Goal: Information Seeking & Learning: Learn about a topic

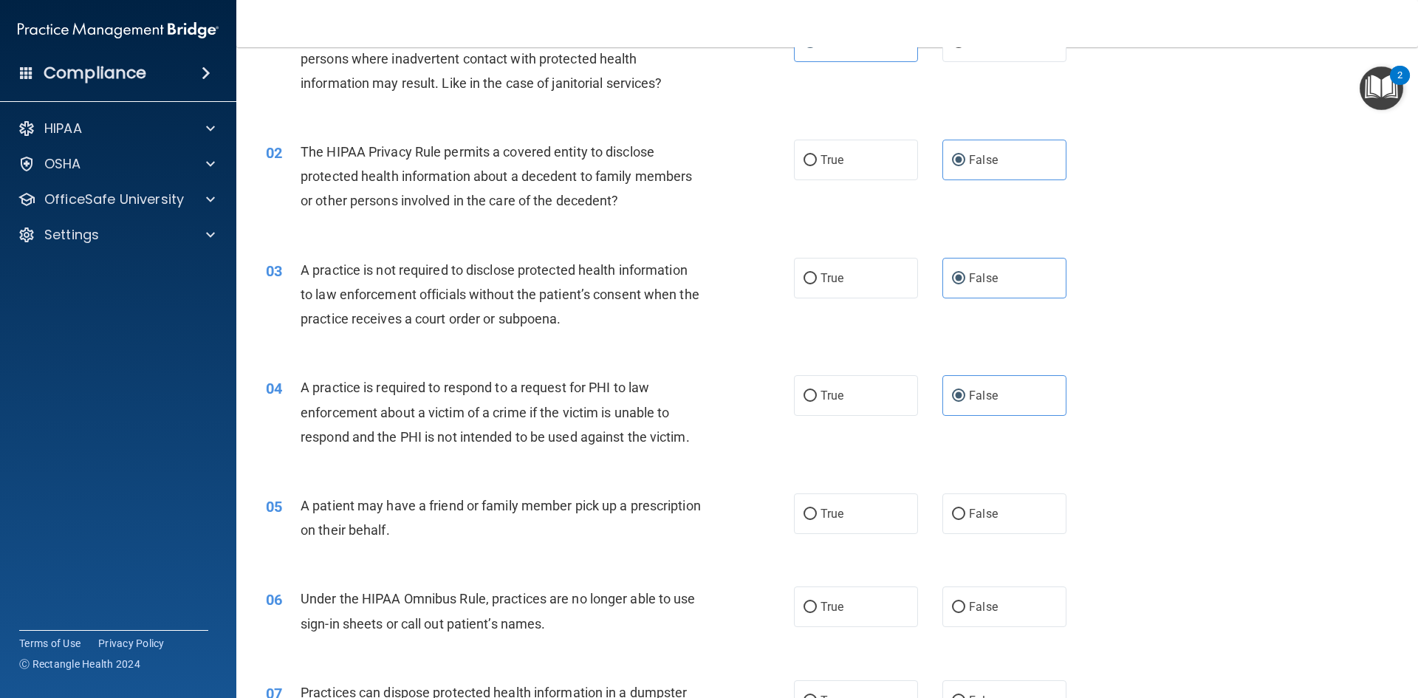
scroll to position [295, 0]
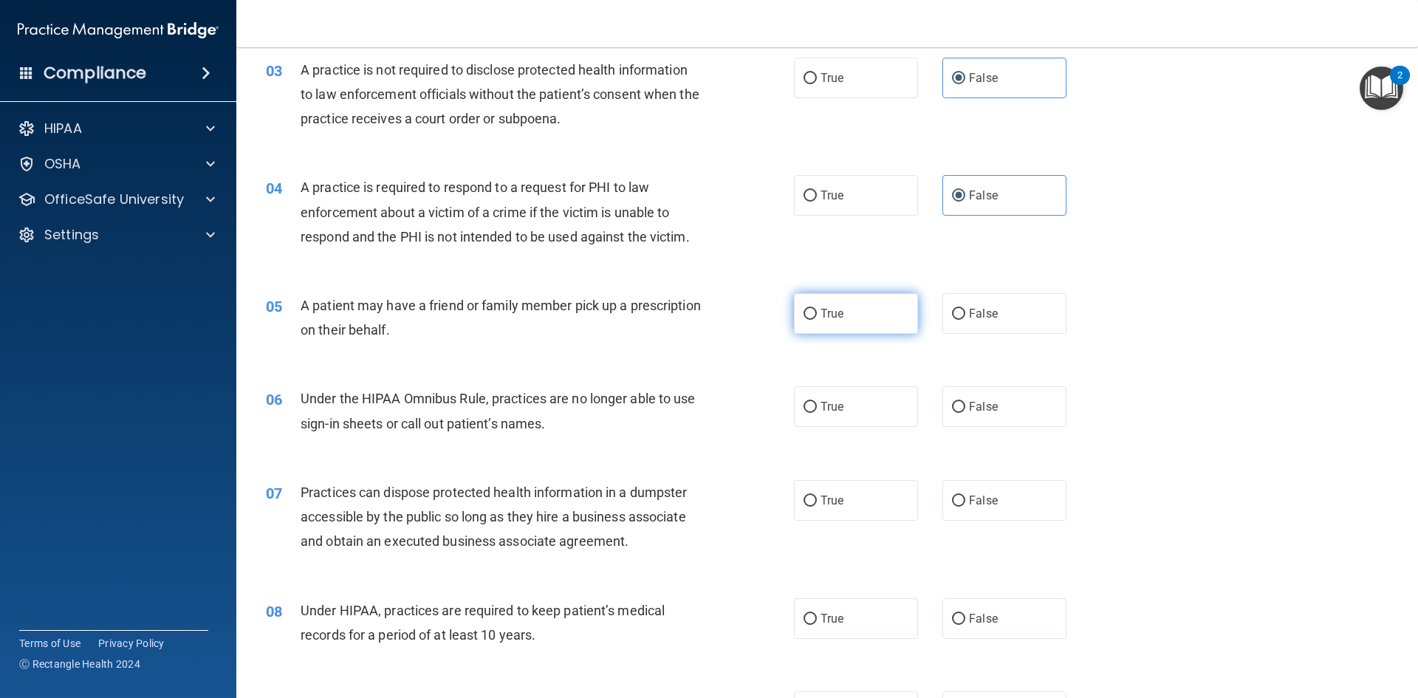
click at [805, 315] on input "True" at bounding box center [810, 314] width 13 height 11
radio input "true"
click at [821, 389] on label "True" at bounding box center [856, 406] width 124 height 41
click at [817, 402] on input "True" at bounding box center [810, 407] width 13 height 11
radio input "true"
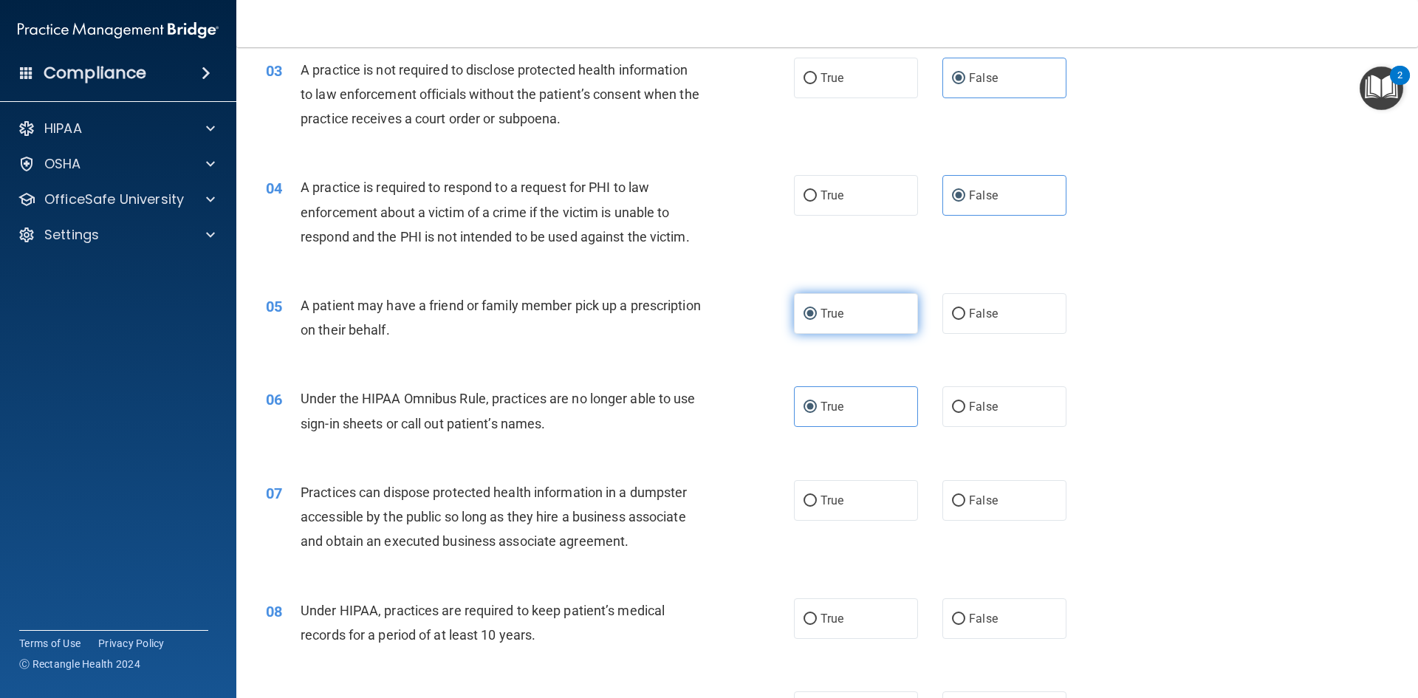
click at [809, 310] on input "True" at bounding box center [810, 314] width 13 height 11
click at [980, 410] on span "False" at bounding box center [983, 407] width 29 height 14
click at [966, 410] on input "False" at bounding box center [958, 407] width 13 height 11
radio input "true"
radio input "false"
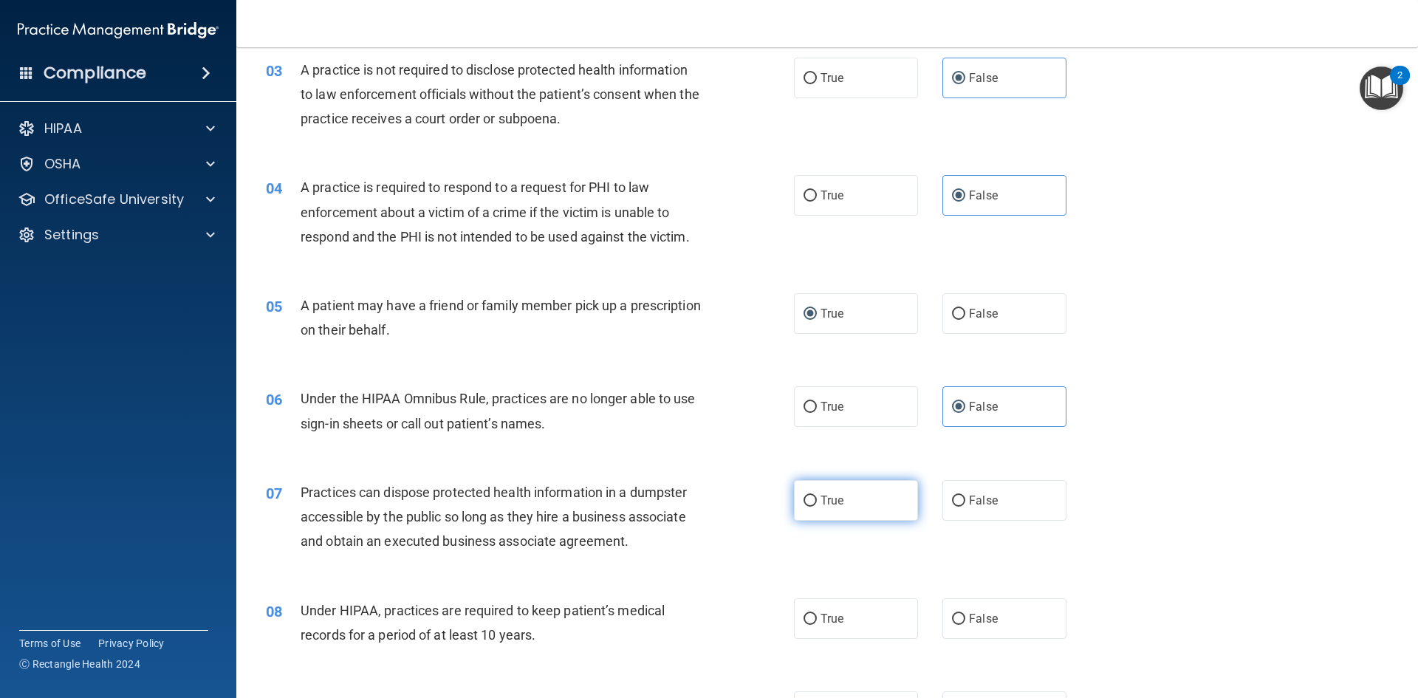
click at [851, 498] on label "True" at bounding box center [856, 500] width 124 height 41
click at [817, 498] on input "True" at bounding box center [810, 501] width 13 height 11
radio input "true"
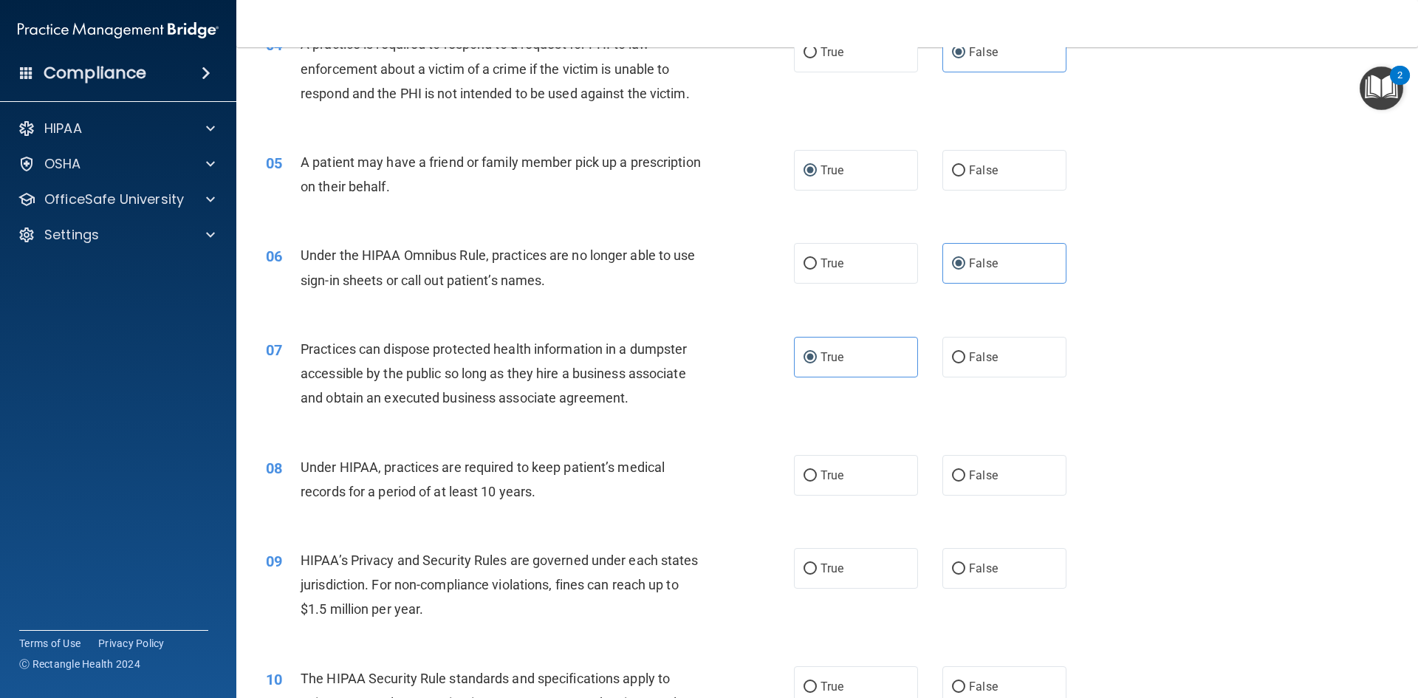
scroll to position [443, 0]
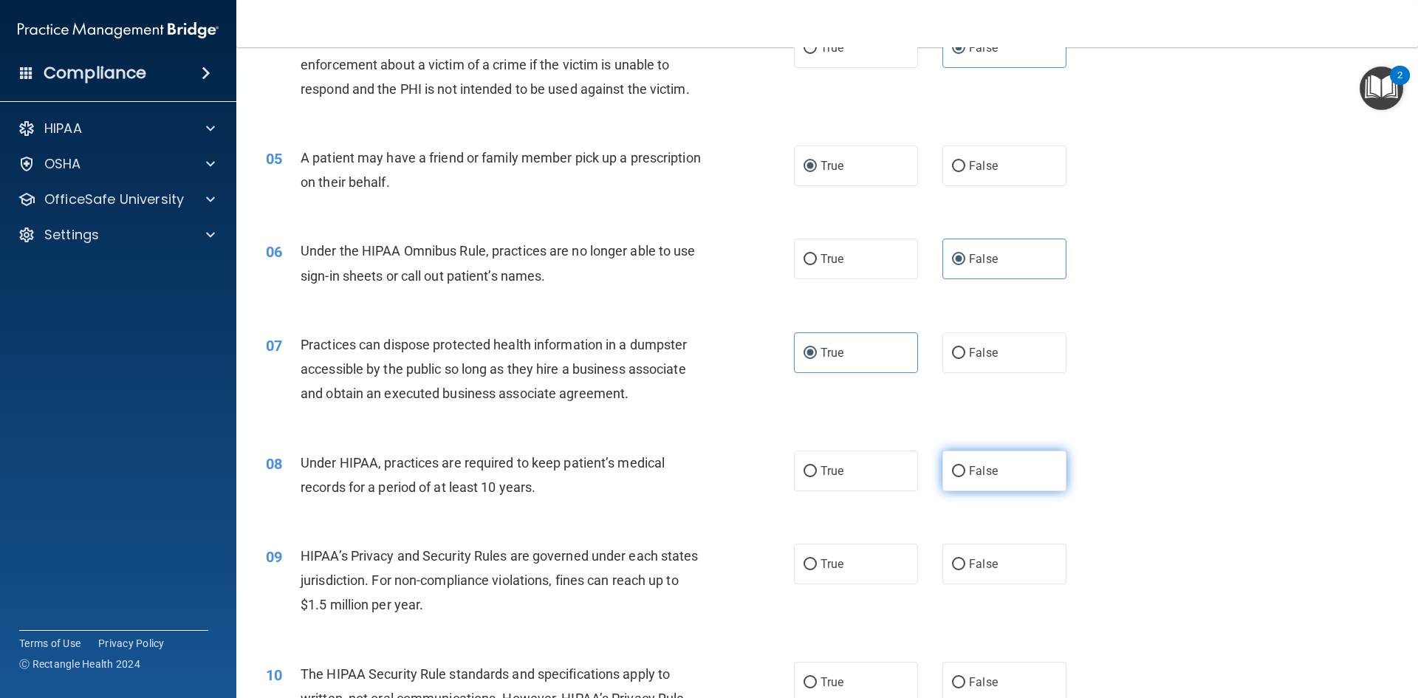
click at [956, 488] on label "False" at bounding box center [1005, 471] width 124 height 41
click at [956, 477] on input "False" at bounding box center [958, 471] width 13 height 11
radio input "true"
drag, startPoint x: 850, startPoint y: 549, endPoint x: 855, endPoint y: 561, distance: 13.6
click at [850, 550] on label "True" at bounding box center [856, 564] width 124 height 41
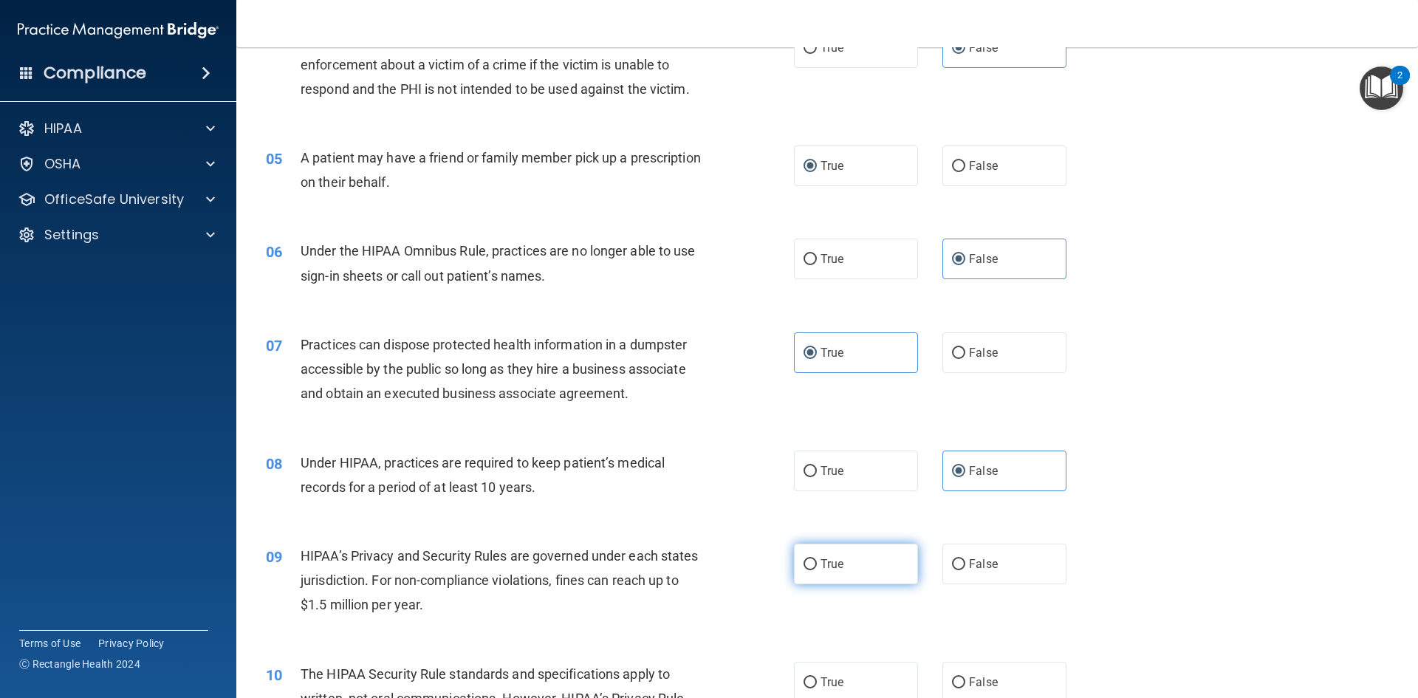
click at [817, 559] on input "True" at bounding box center [810, 564] width 13 height 11
radio input "true"
click at [973, 559] on label "False" at bounding box center [1005, 564] width 124 height 41
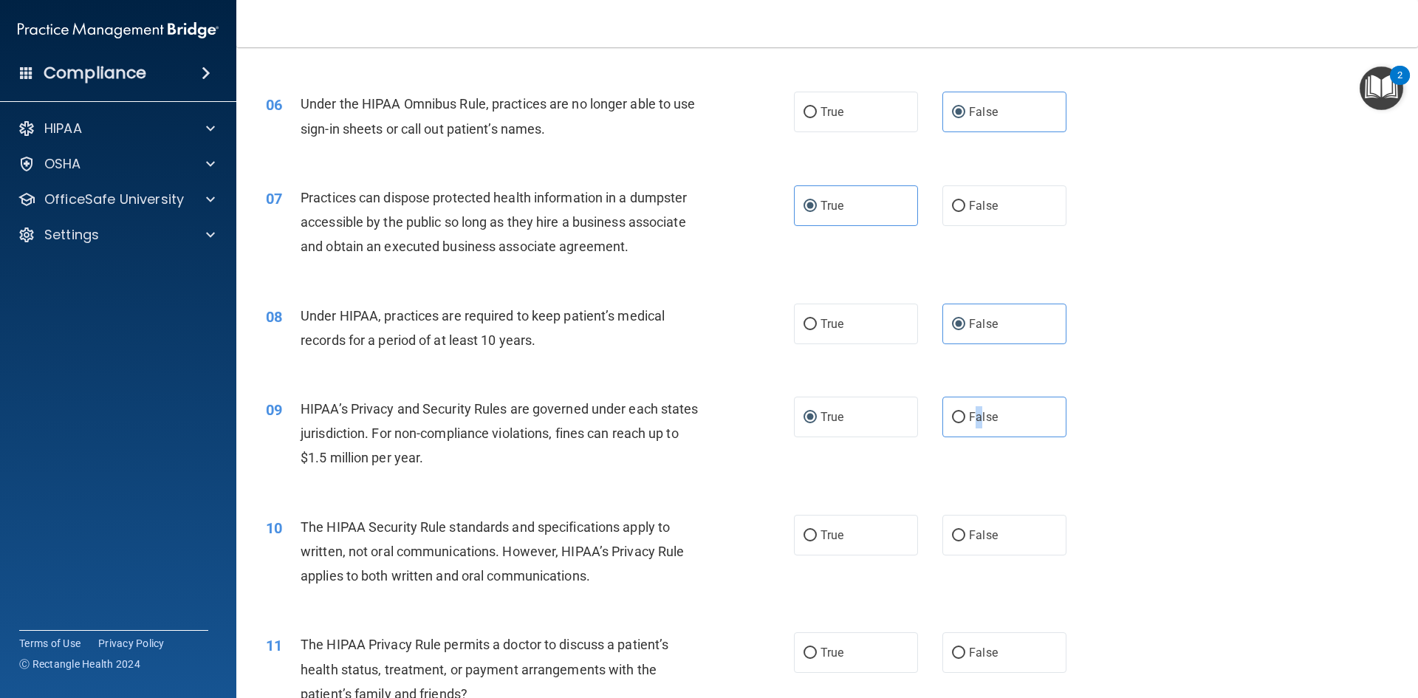
scroll to position [591, 0]
drag, startPoint x: 841, startPoint y: 516, endPoint x: 875, endPoint y: 527, distance: 34.8
click at [842, 519] on label "True" at bounding box center [856, 534] width 124 height 41
click at [817, 530] on input "True" at bounding box center [810, 535] width 13 height 11
radio input "true"
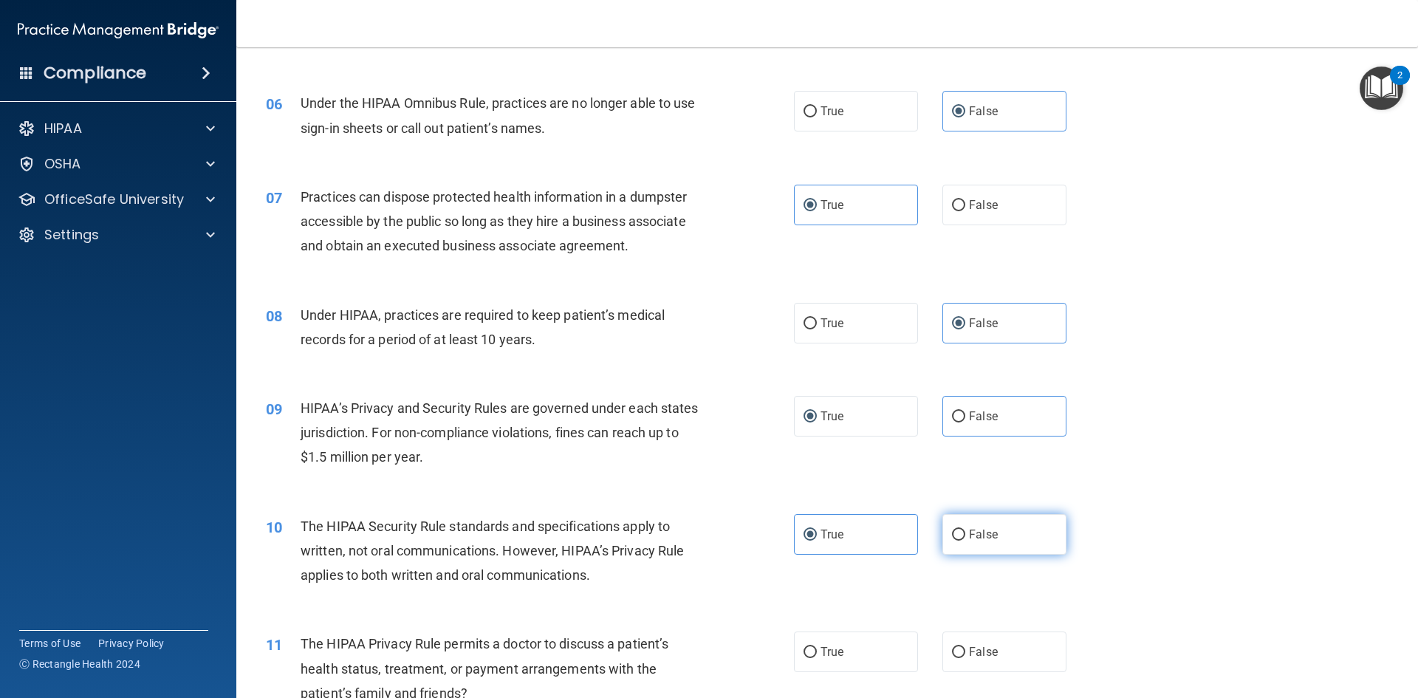
click at [997, 529] on label "False" at bounding box center [1005, 534] width 124 height 41
click at [966, 530] on input "False" at bounding box center [958, 535] width 13 height 11
radio input "true"
radio input "false"
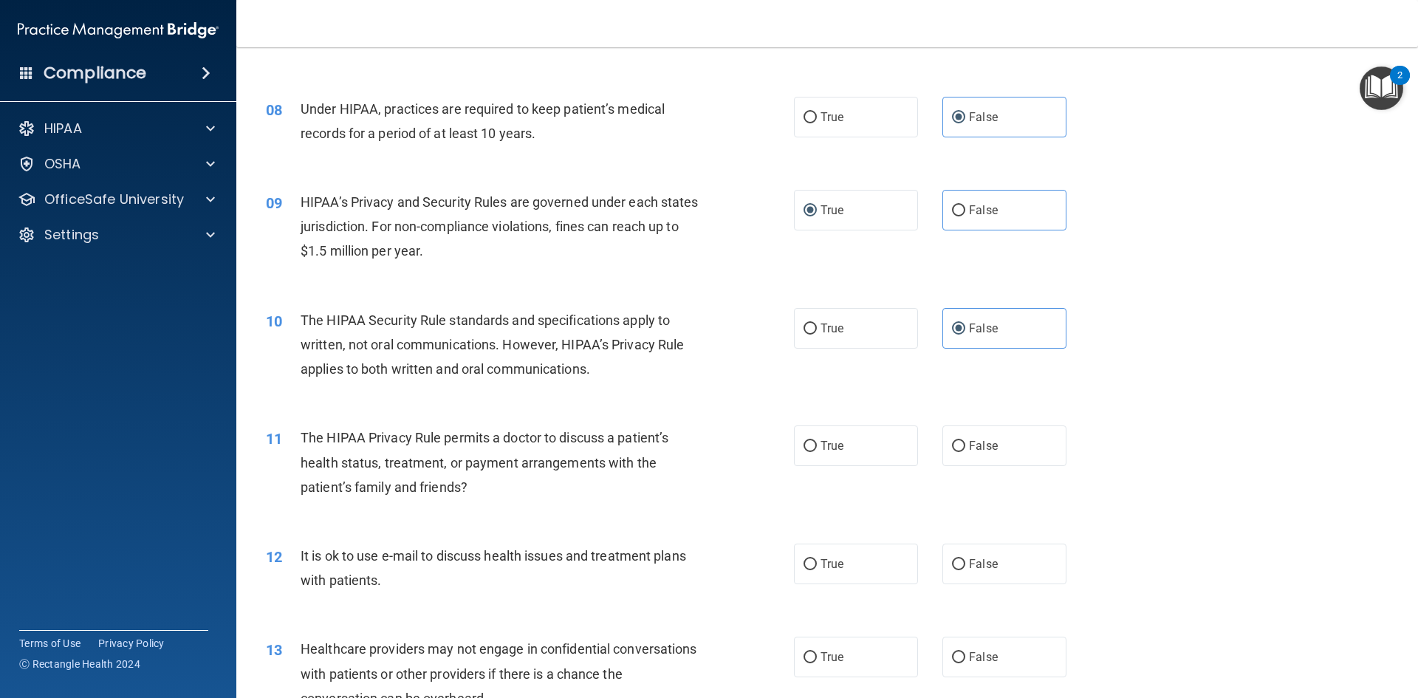
scroll to position [813, 0]
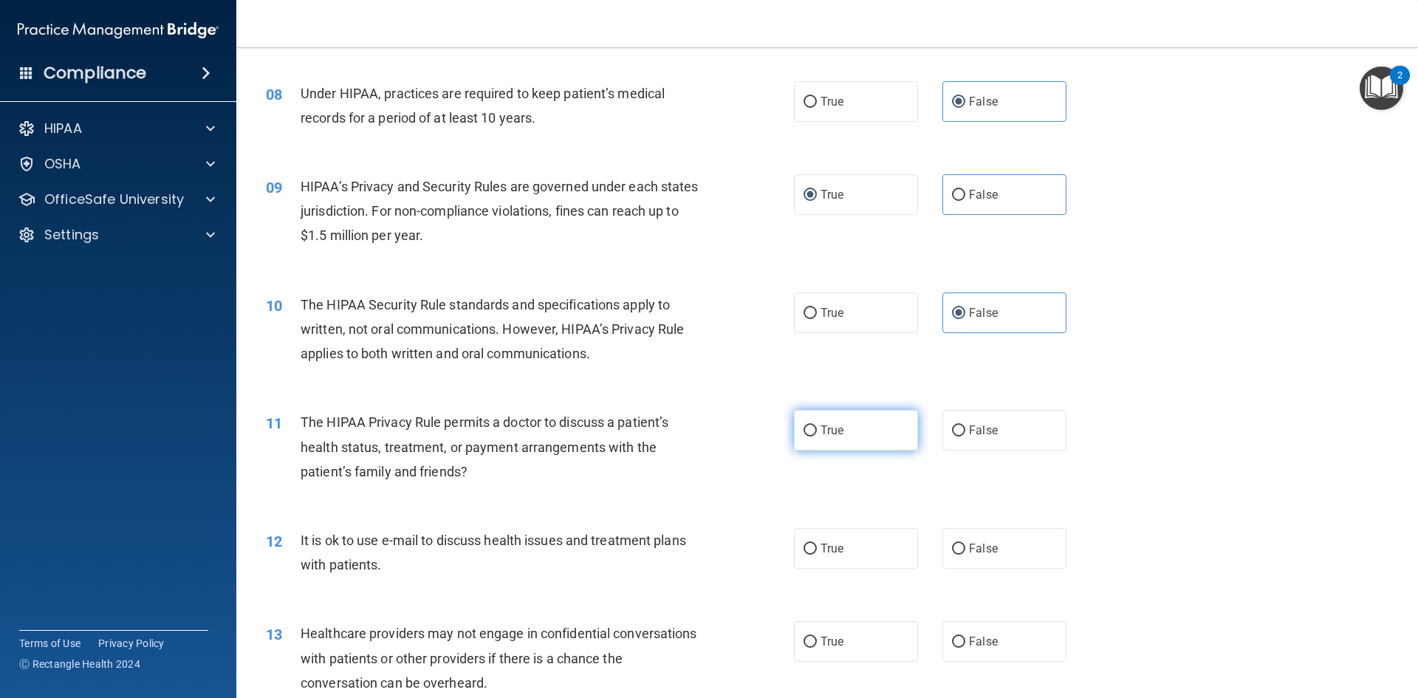
drag, startPoint x: 859, startPoint y: 434, endPoint x: 873, endPoint y: 470, distance: 38.1
click at [858, 434] on label "True" at bounding box center [856, 430] width 124 height 41
click at [817, 434] on input "True" at bounding box center [810, 431] width 13 height 11
radio input "true"
click at [974, 562] on label "False" at bounding box center [1005, 548] width 124 height 41
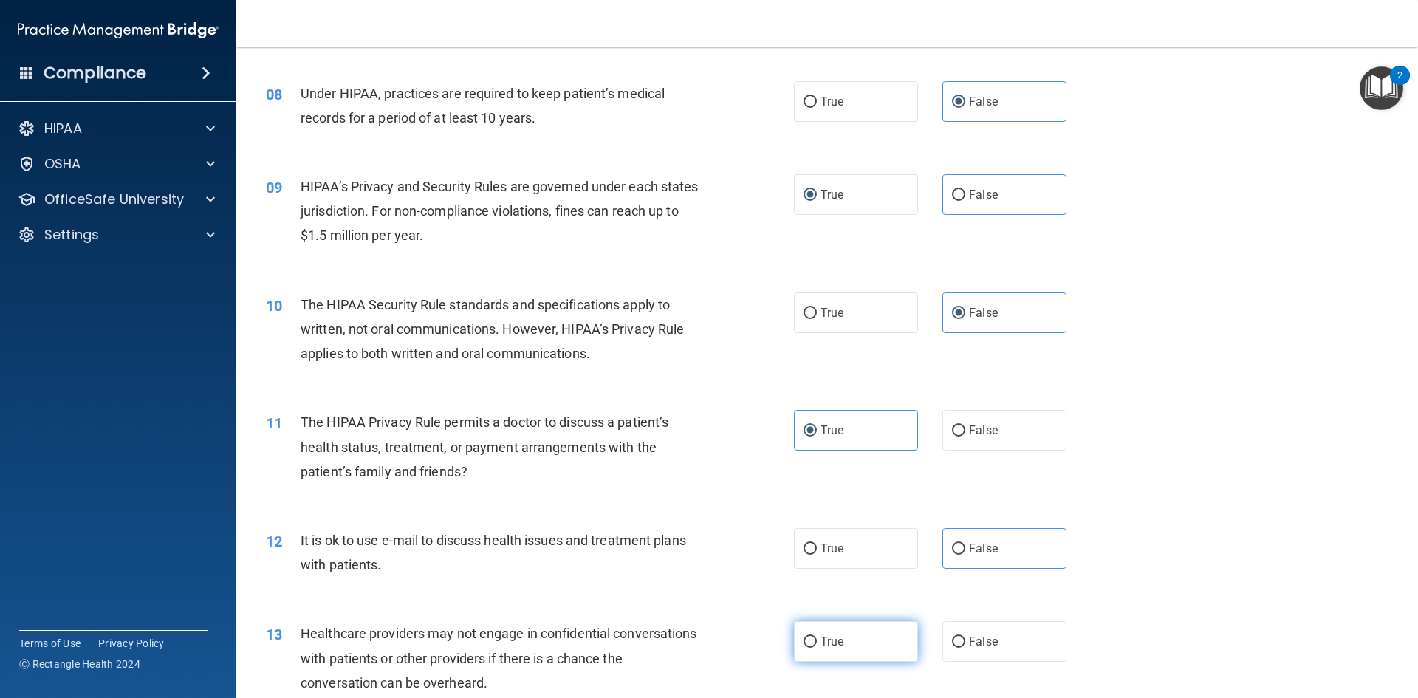
click at [821, 646] on span "True" at bounding box center [832, 642] width 23 height 14
click at [816, 646] on input "True" at bounding box center [810, 642] width 13 height 11
radio input "true"
click at [810, 564] on label "True" at bounding box center [856, 548] width 124 height 41
click at [810, 555] on input "True" at bounding box center [810, 549] width 13 height 11
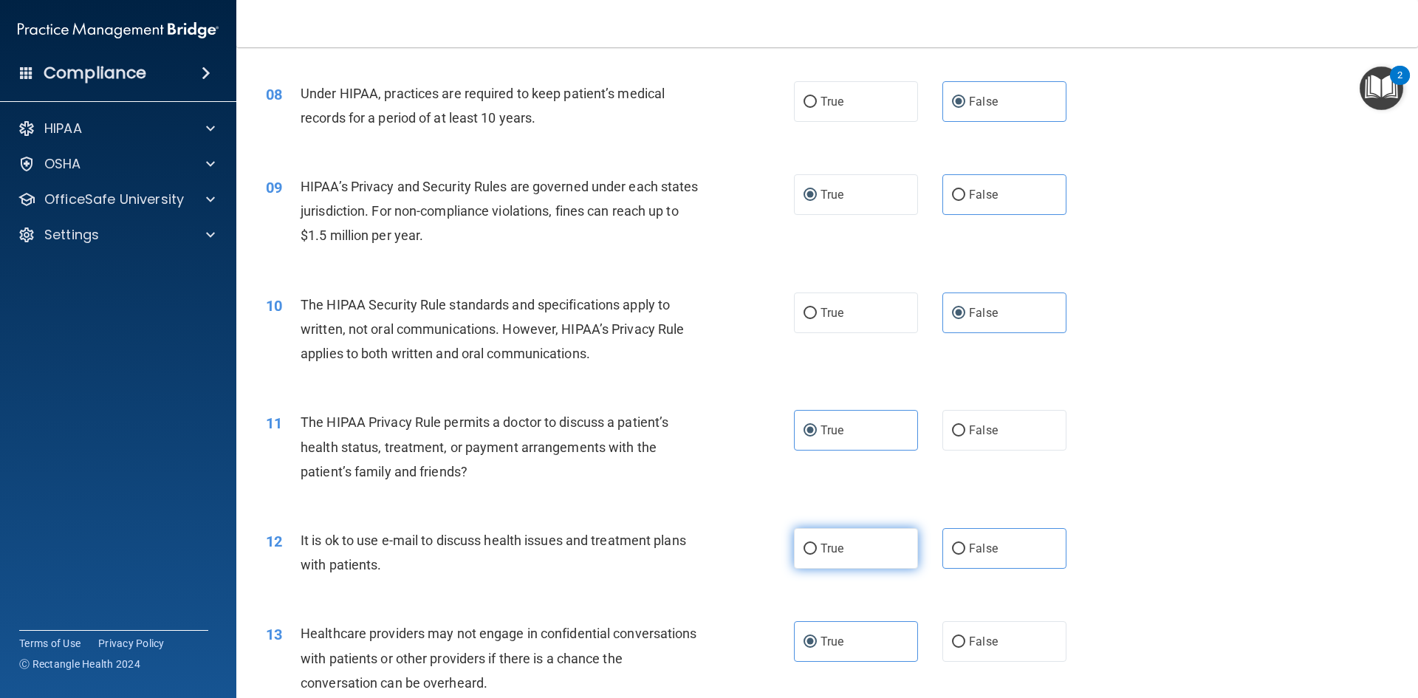
radio input "true"
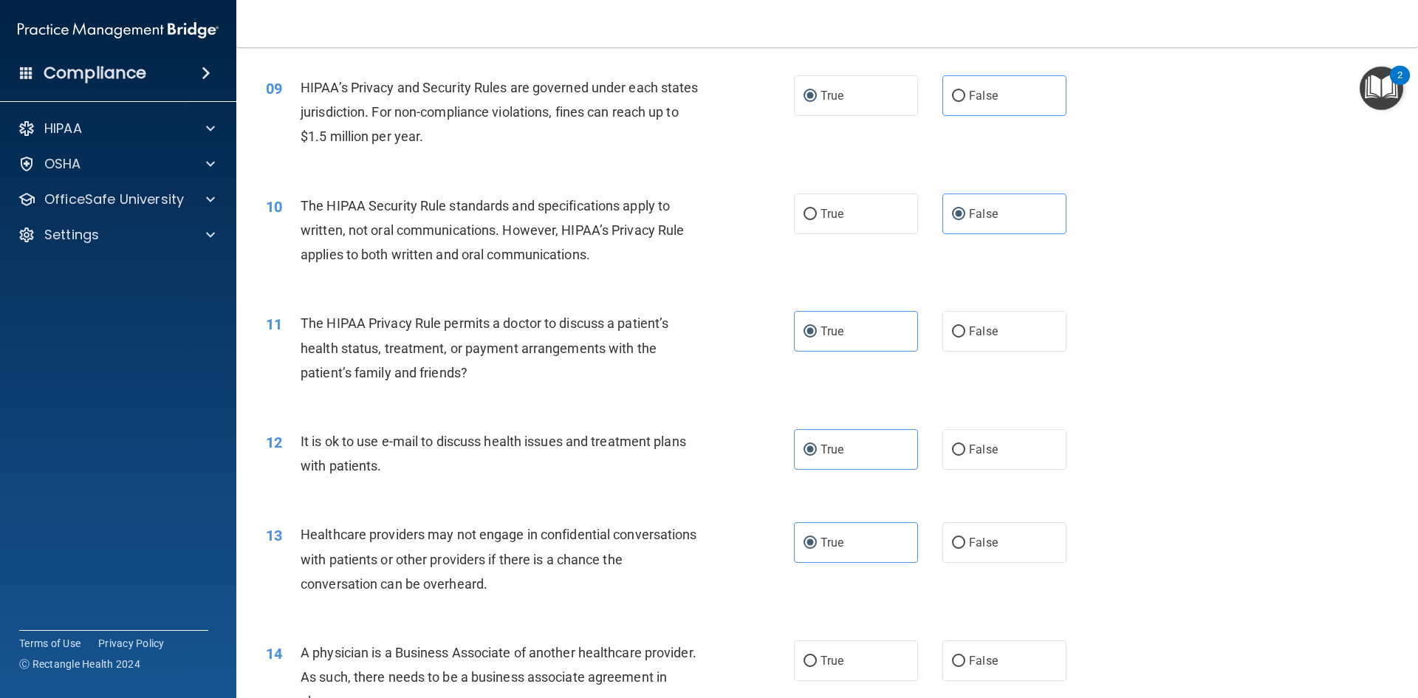
scroll to position [1034, 0]
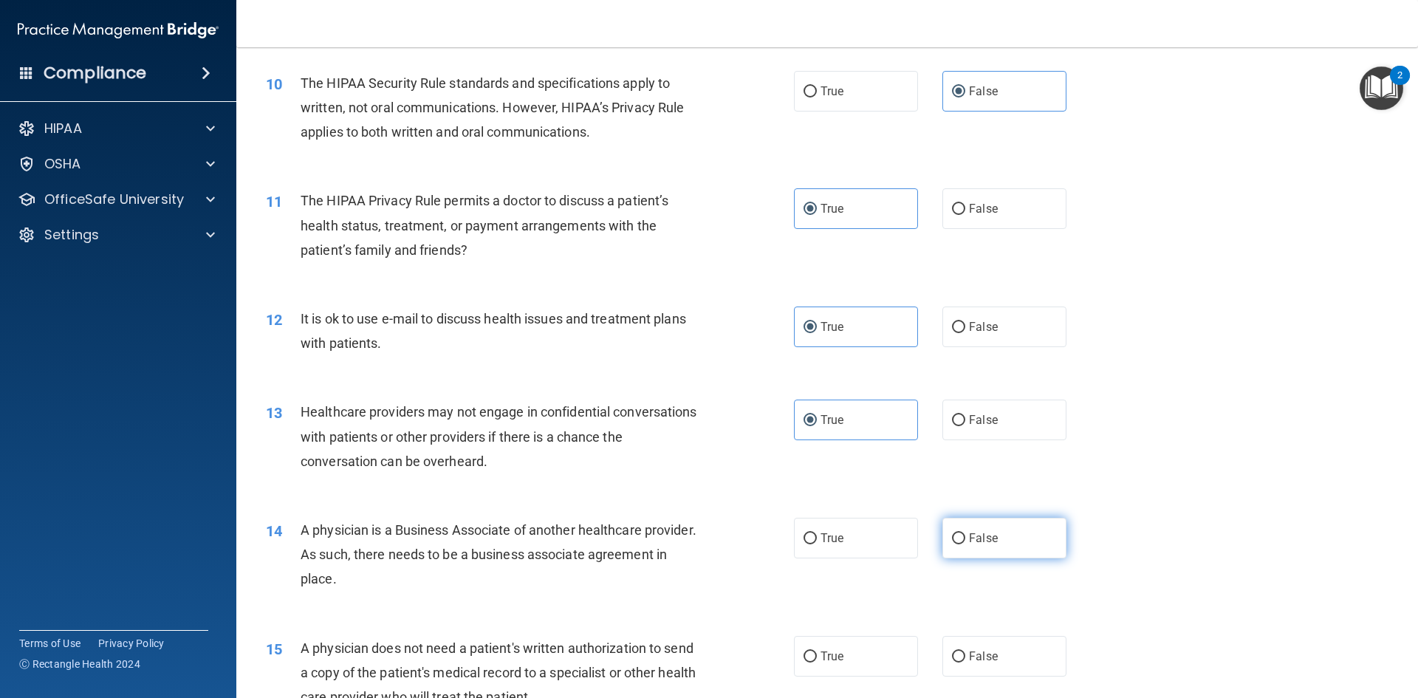
click at [944, 544] on label "False" at bounding box center [1005, 538] width 124 height 41
click at [952, 544] on input "False" at bounding box center [958, 538] width 13 height 11
radio input "true"
click at [850, 660] on label "True" at bounding box center [856, 656] width 124 height 41
click at [817, 660] on input "True" at bounding box center [810, 657] width 13 height 11
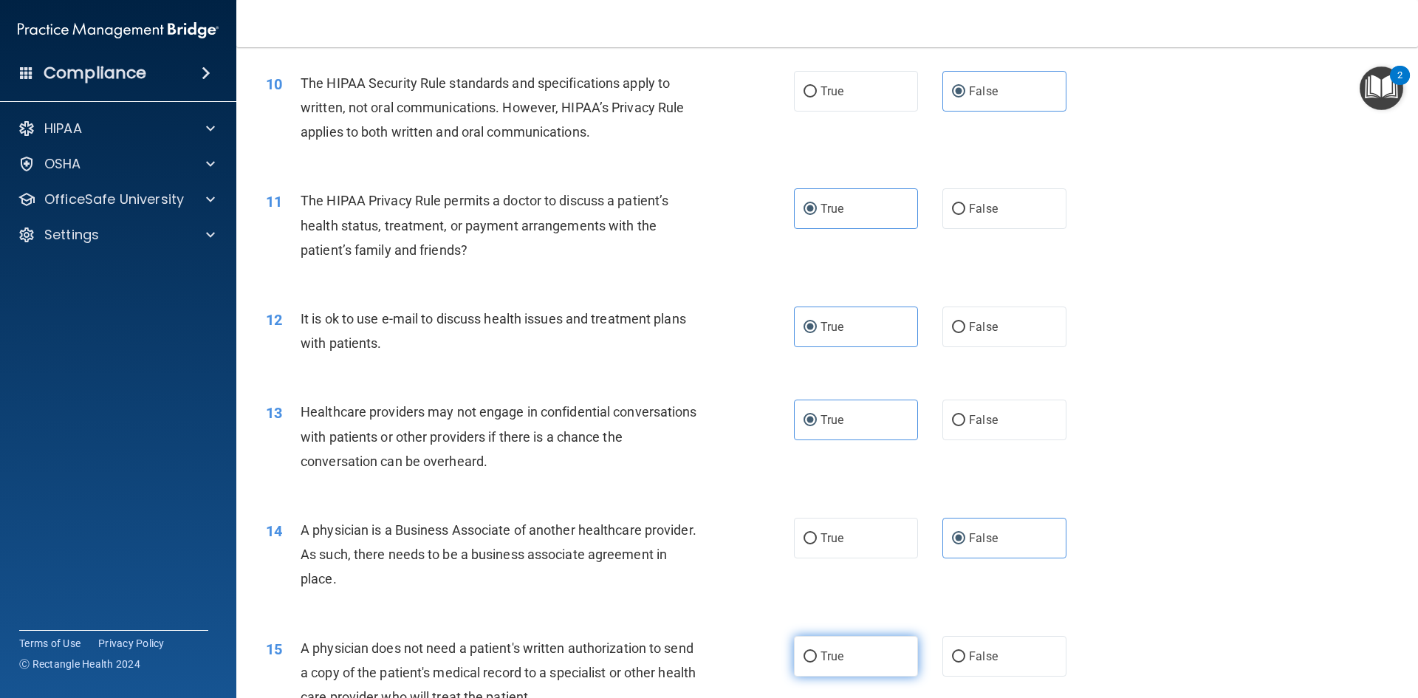
radio input "true"
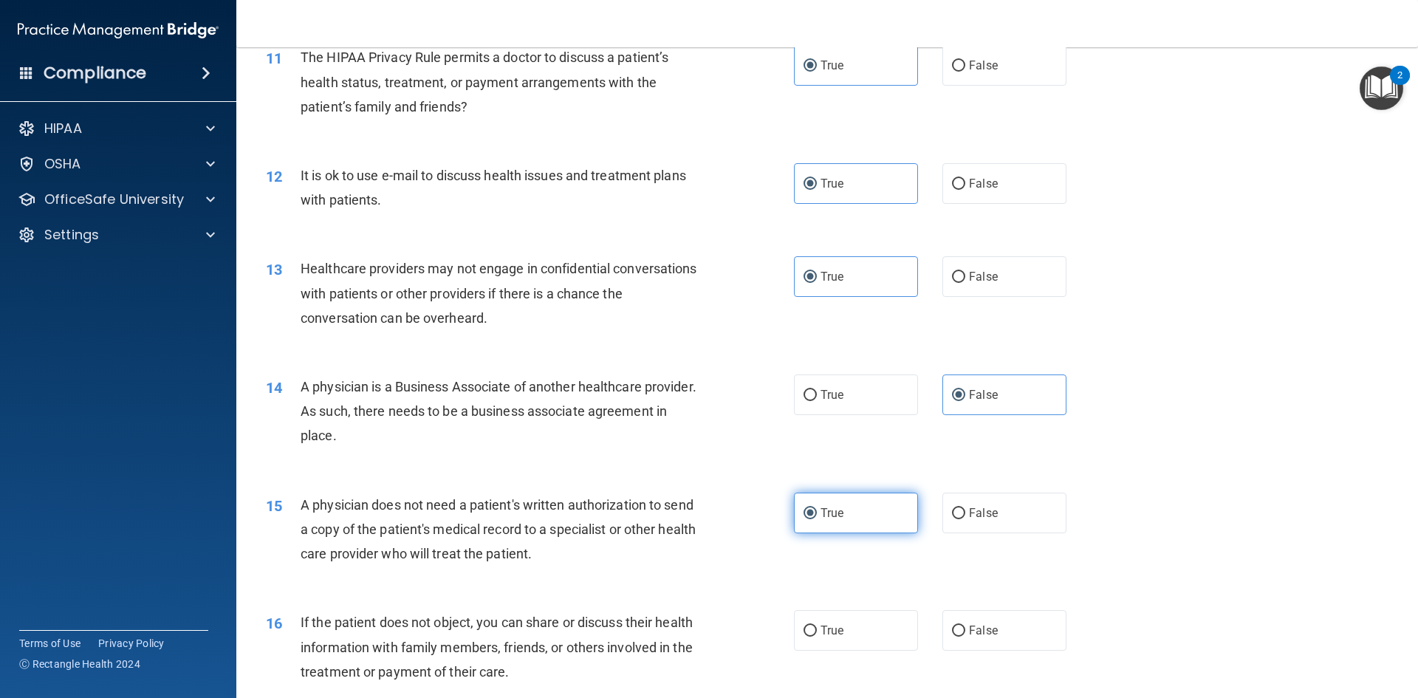
scroll to position [1182, 0]
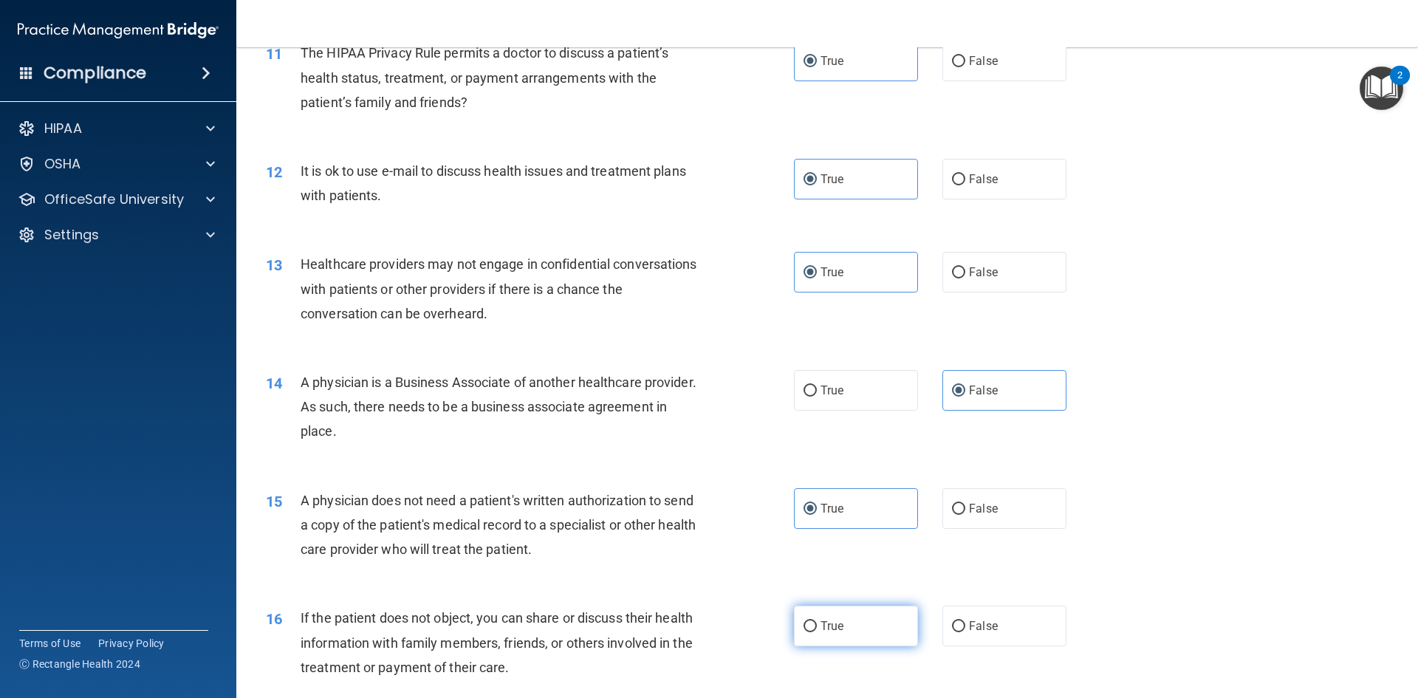
click at [844, 644] on label "True" at bounding box center [856, 626] width 124 height 41
click at [817, 632] on input "True" at bounding box center [810, 626] width 13 height 11
radio input "true"
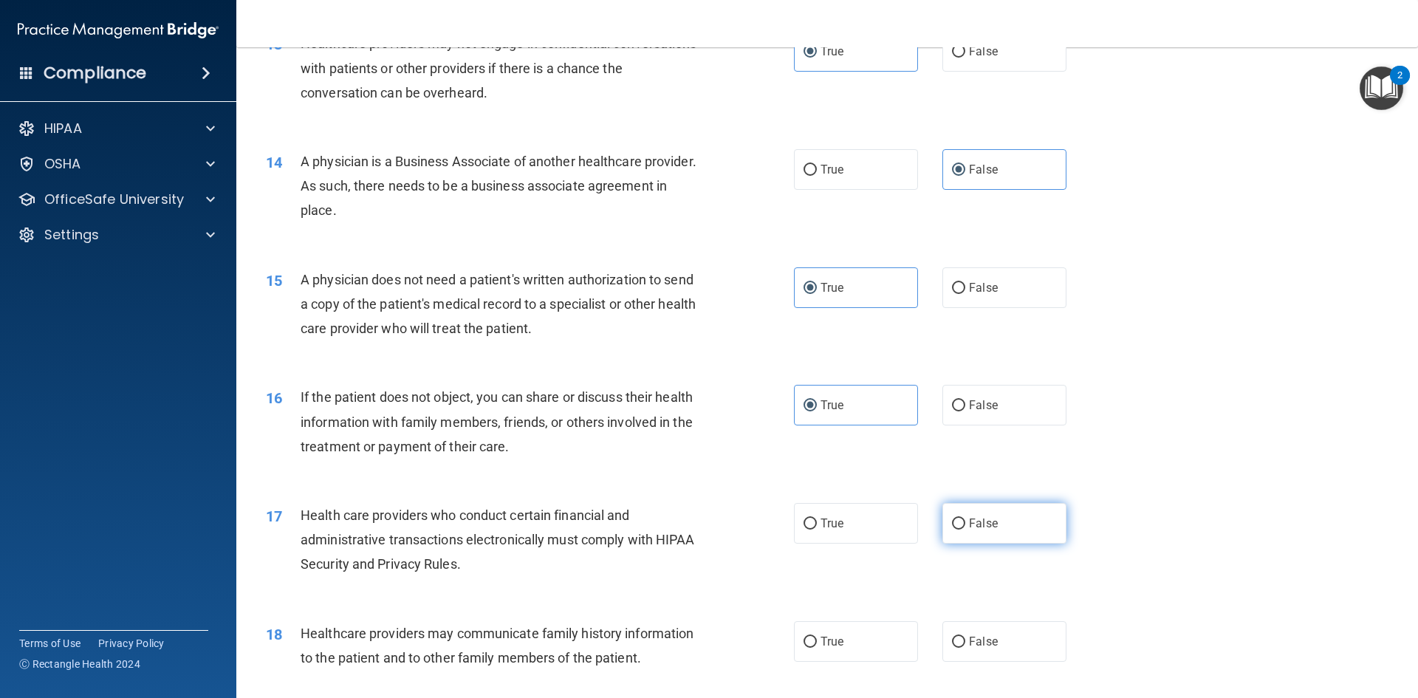
scroll to position [1404, 0]
click at [1012, 513] on label "False" at bounding box center [1005, 522] width 124 height 41
click at [966, 518] on input "False" at bounding box center [958, 523] width 13 height 11
radio input "true"
click at [836, 626] on label "True" at bounding box center [856, 641] width 124 height 41
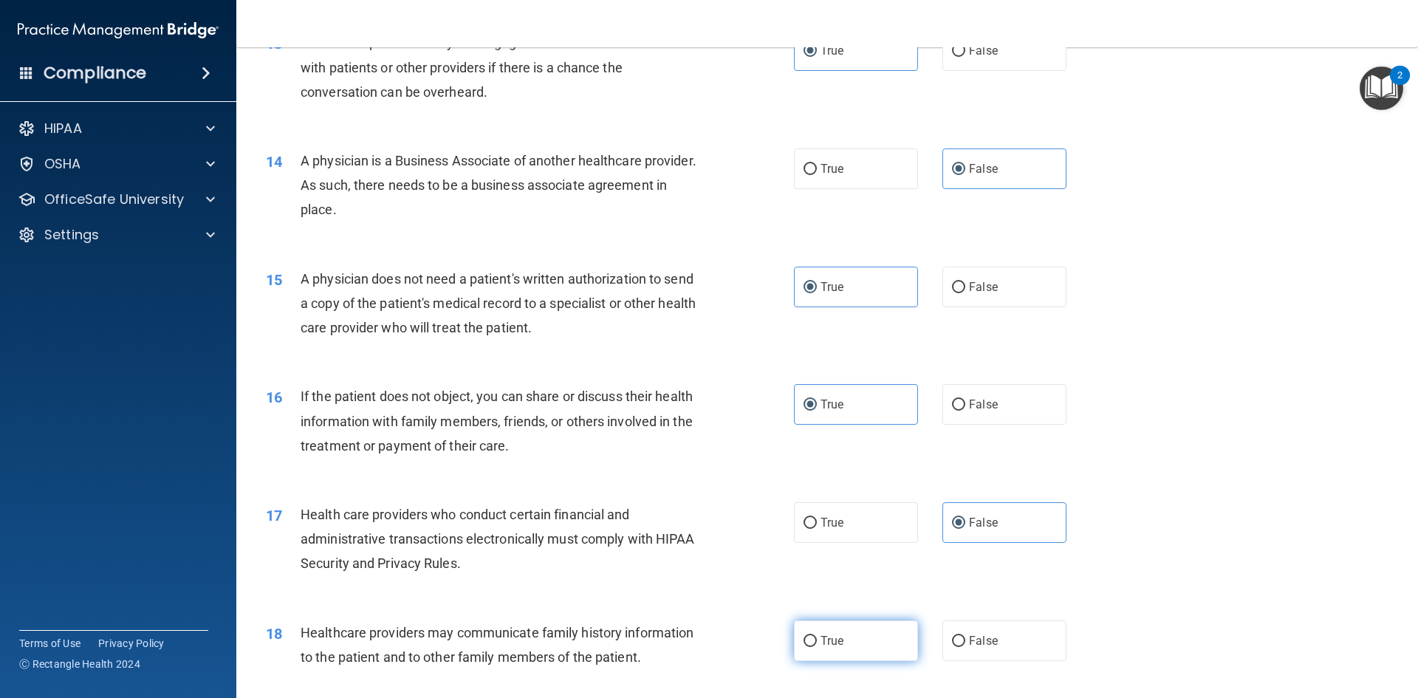
click at [817, 636] on input "True" at bounding box center [810, 641] width 13 height 11
radio input "true"
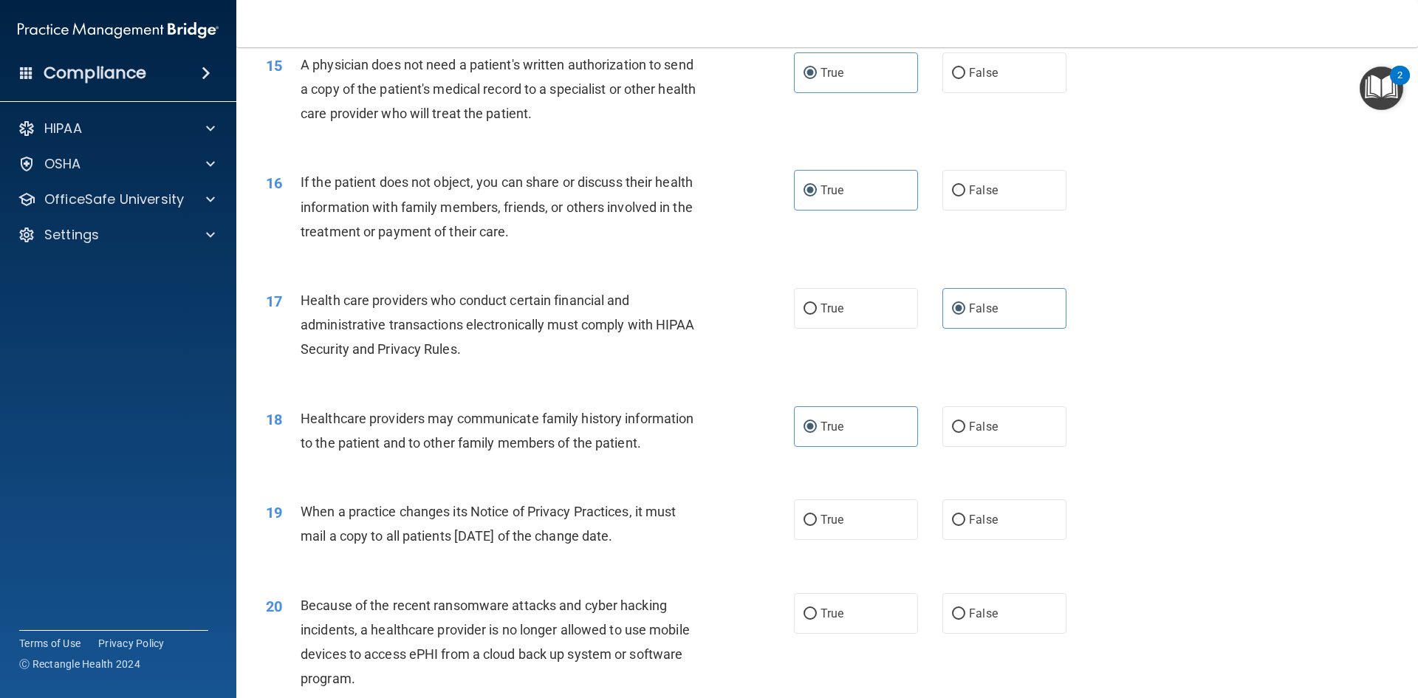
scroll to position [1625, 0]
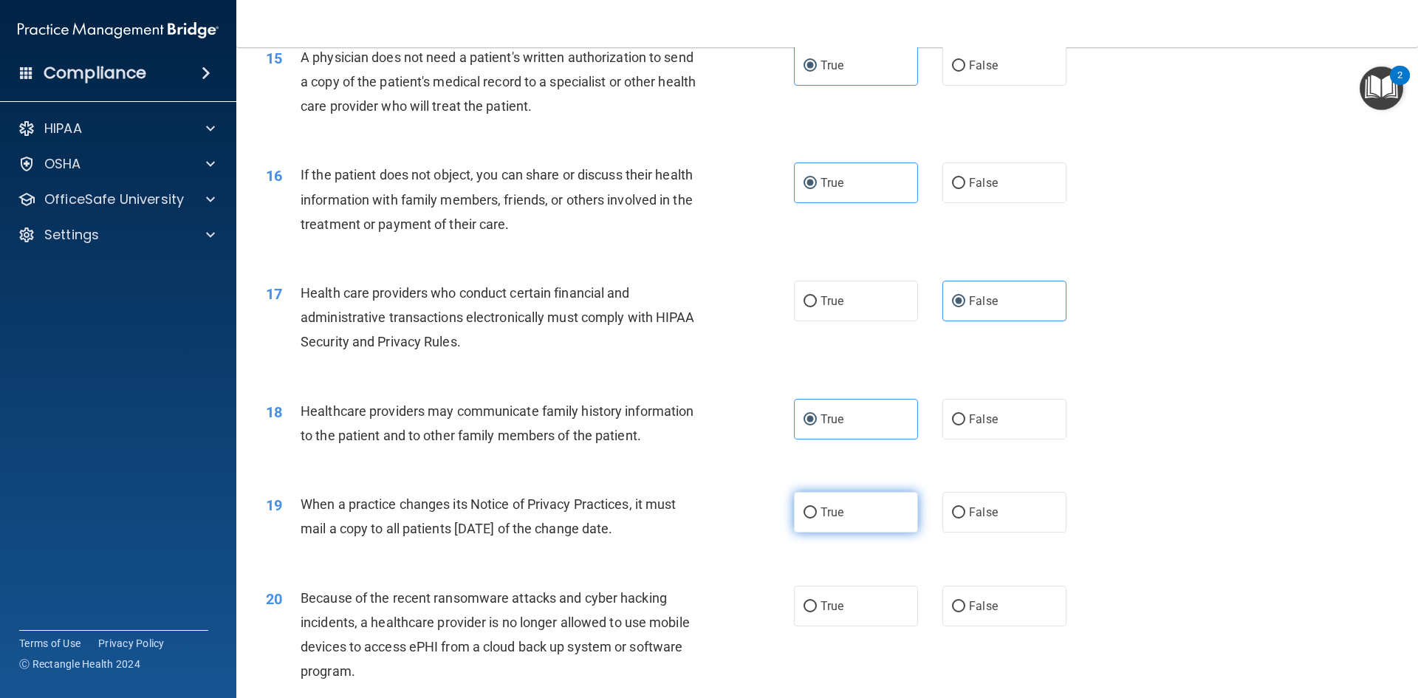
click at [839, 512] on label "True" at bounding box center [856, 512] width 124 height 41
click at [817, 512] on input "True" at bounding box center [810, 513] width 13 height 11
radio input "true"
drag, startPoint x: 830, startPoint y: 575, endPoint x: 855, endPoint y: 592, distance: 30.3
click at [830, 575] on div "20 Because of the recent ransomware attacks and cyber hacking incidents, a heal…" at bounding box center [827, 638] width 1145 height 143
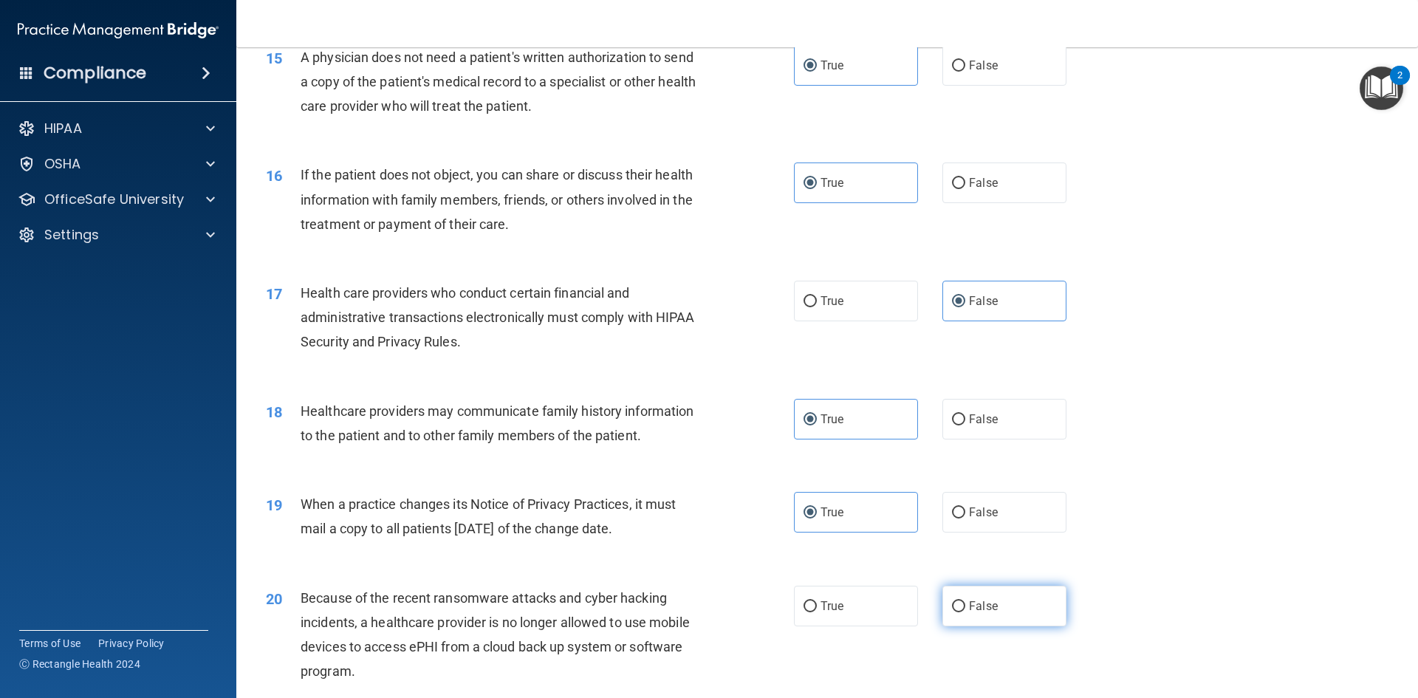
click at [943, 595] on label "False" at bounding box center [1005, 606] width 124 height 41
click at [952, 601] on input "False" at bounding box center [958, 606] width 13 height 11
radio input "true"
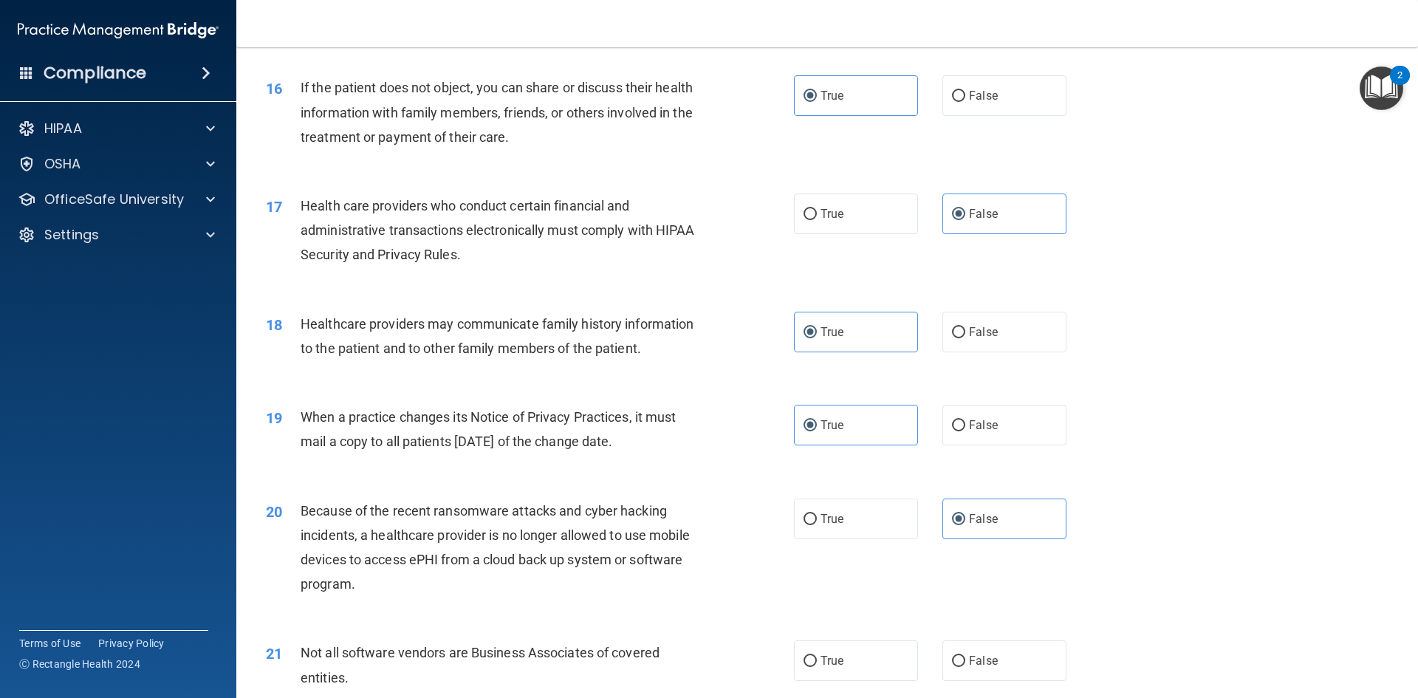
scroll to position [1921, 0]
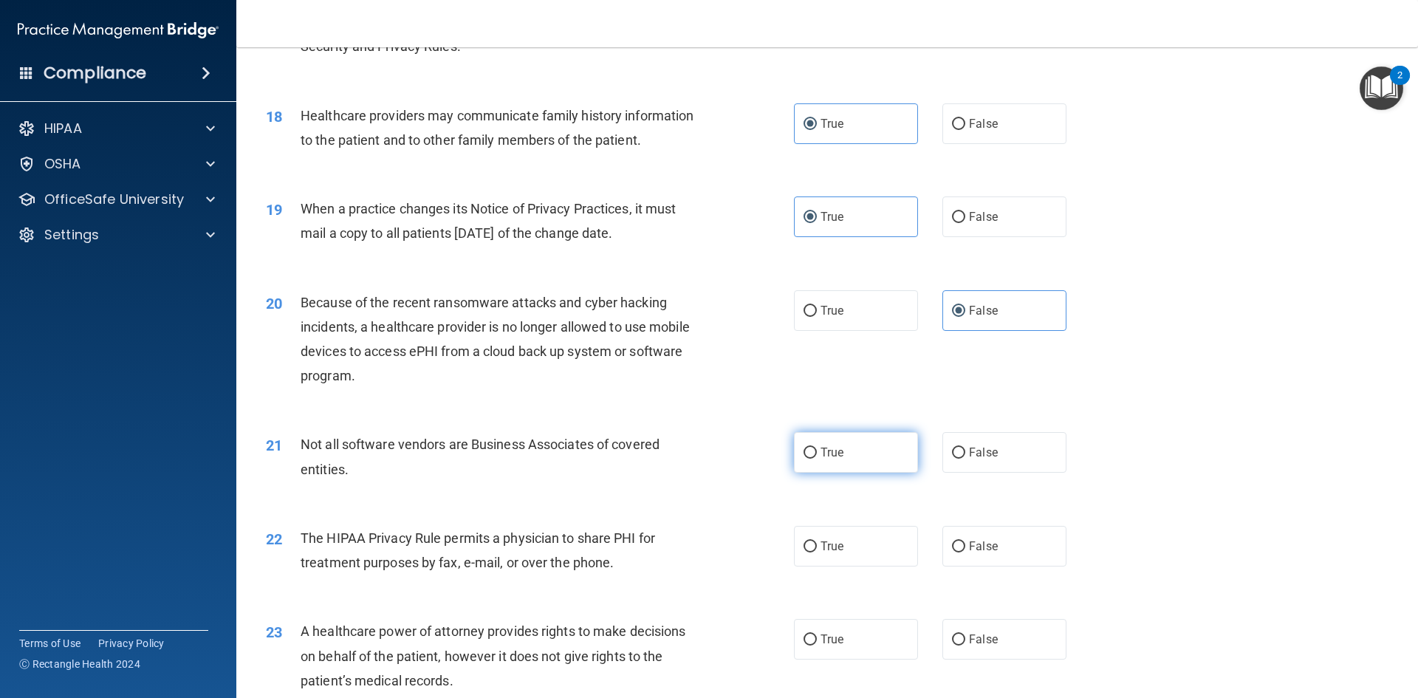
click at [861, 451] on label "True" at bounding box center [856, 452] width 124 height 41
click at [817, 451] on input "True" at bounding box center [810, 453] width 13 height 11
radio input "true"
click at [890, 577] on div "22 The HIPAA Privacy Rule permits a physician to share PHI for treatment purpos…" at bounding box center [827, 554] width 1145 height 93
click at [969, 553] on span "False" at bounding box center [983, 546] width 29 height 14
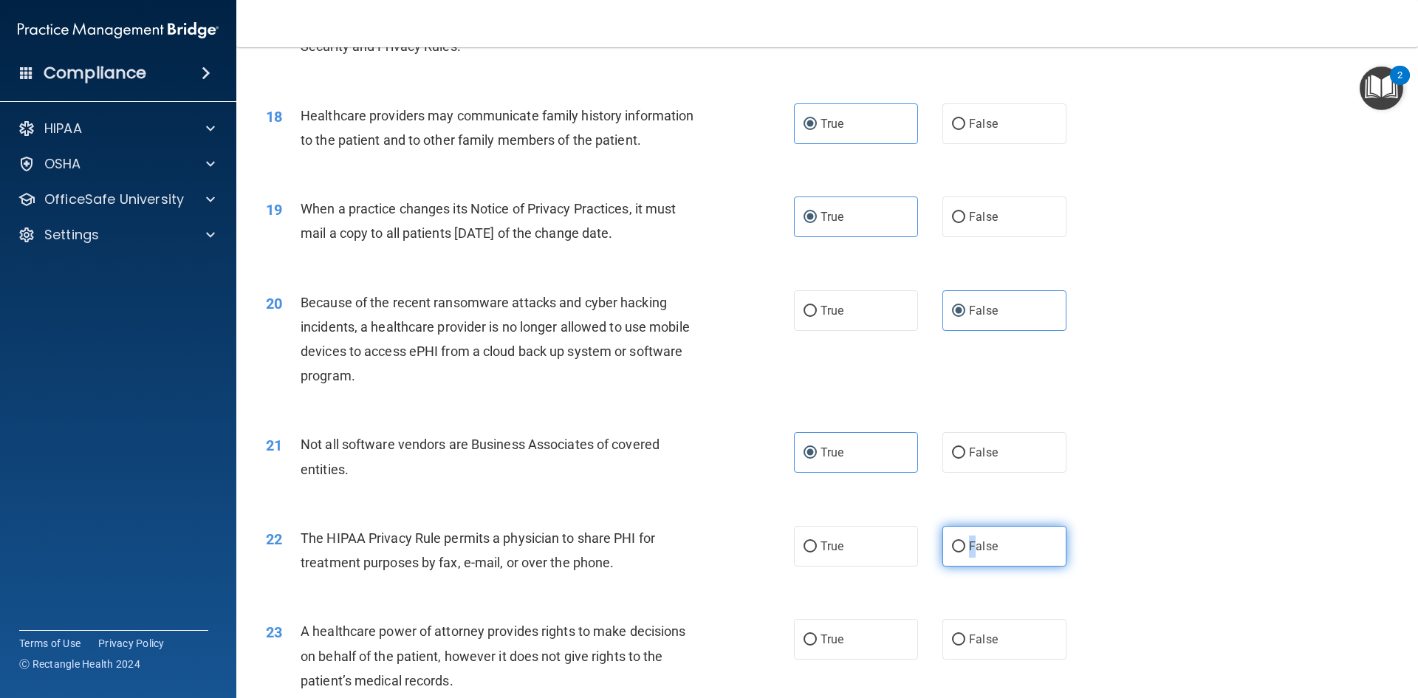
click at [956, 546] on input "False" at bounding box center [958, 546] width 13 height 11
radio input "true"
click at [833, 643] on span "True" at bounding box center [832, 639] width 23 height 14
click at [817, 643] on input "True" at bounding box center [810, 640] width 13 height 11
radio input "true"
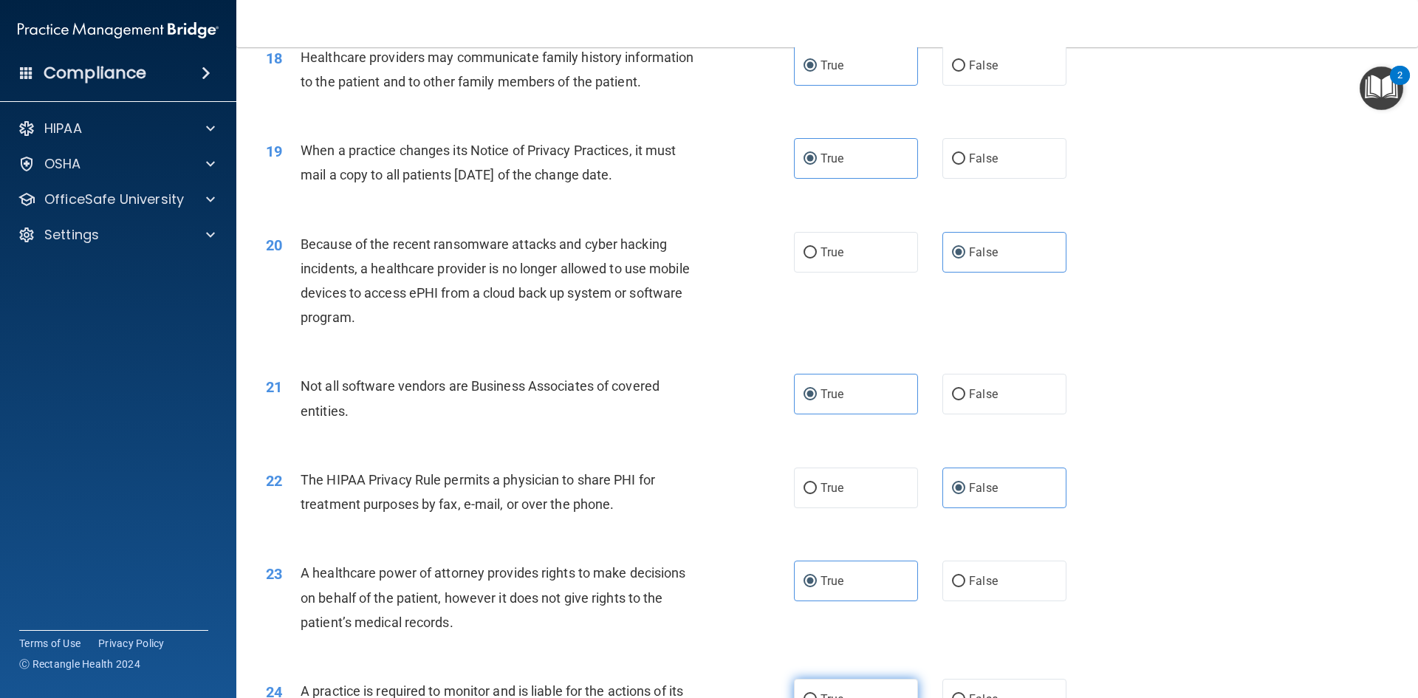
scroll to position [2068, 0]
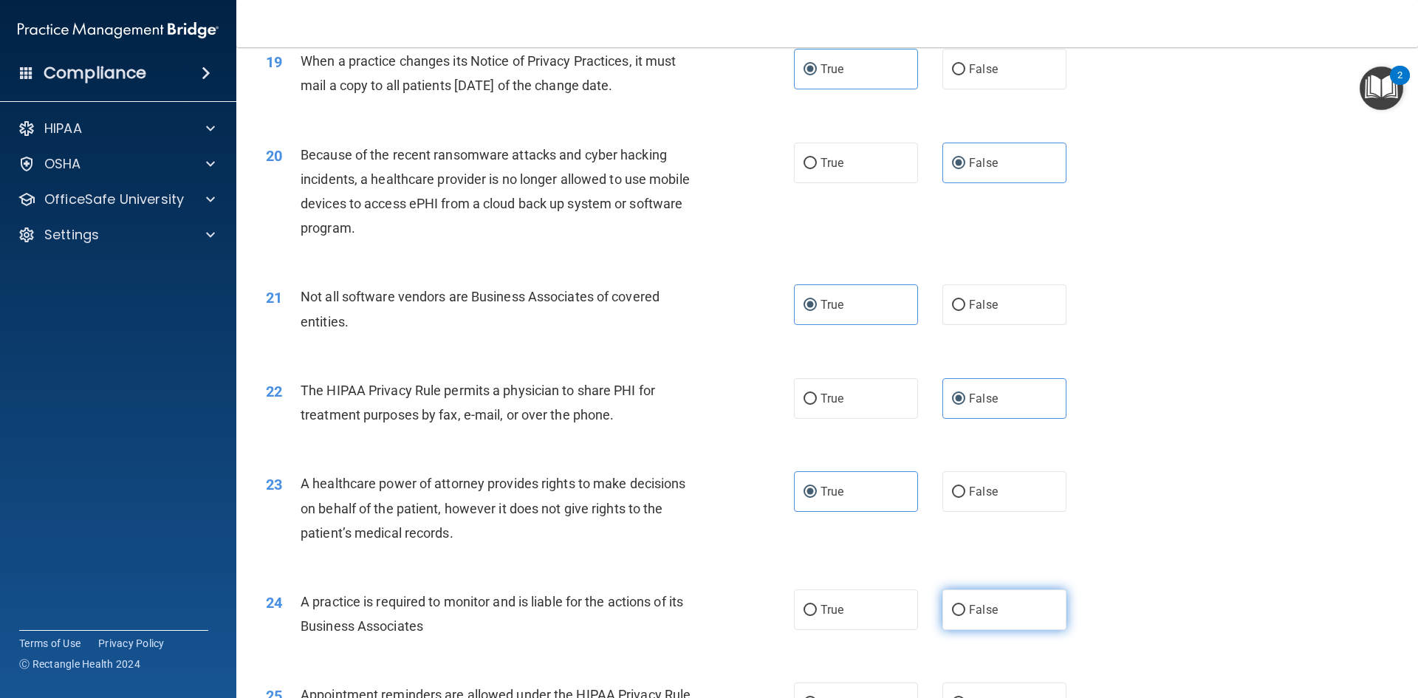
click at [986, 613] on span "False" at bounding box center [983, 610] width 29 height 14
click at [966, 613] on input "False" at bounding box center [958, 610] width 13 height 11
radio input "true"
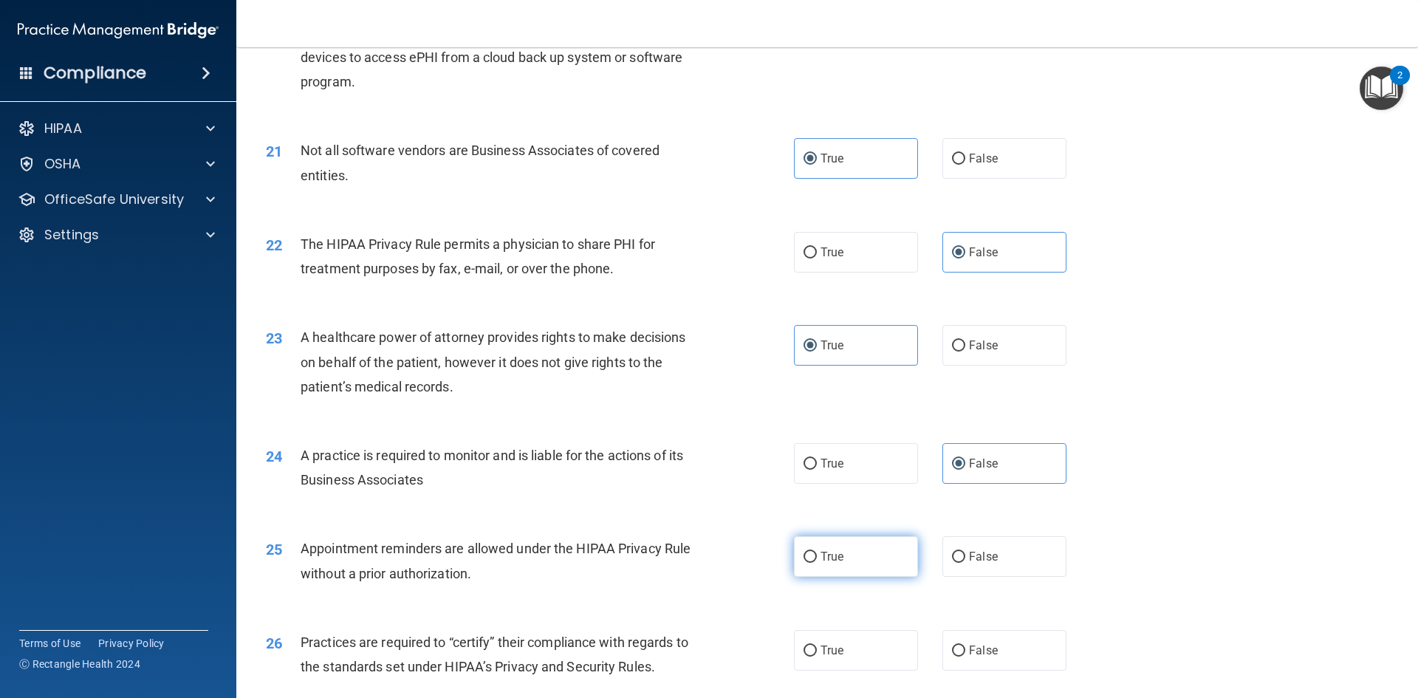
scroll to position [2216, 0]
click at [813, 562] on label "True" at bounding box center [856, 555] width 124 height 41
click at [813, 561] on input "True" at bounding box center [810, 555] width 13 height 11
radio input "true"
click at [822, 649] on span "True" at bounding box center [832, 649] width 23 height 14
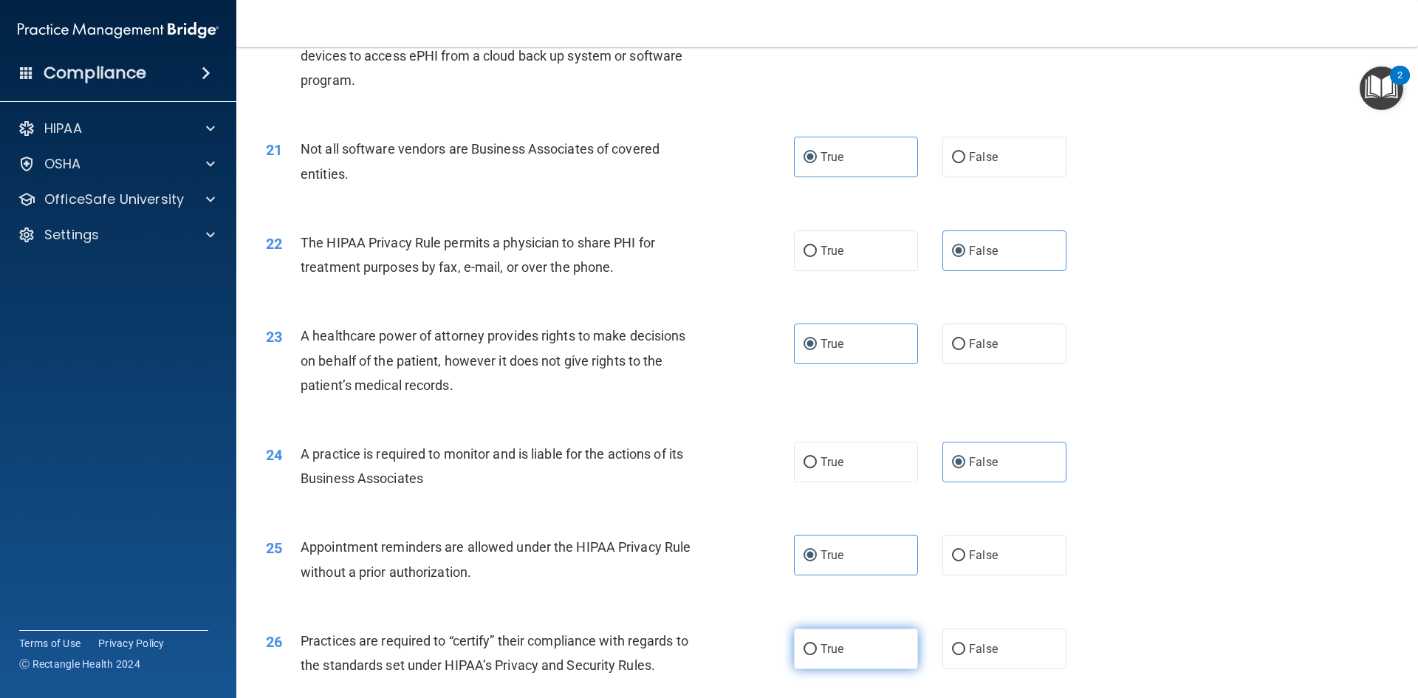
click at [817, 649] on input "True" at bounding box center [810, 649] width 13 height 11
radio input "true"
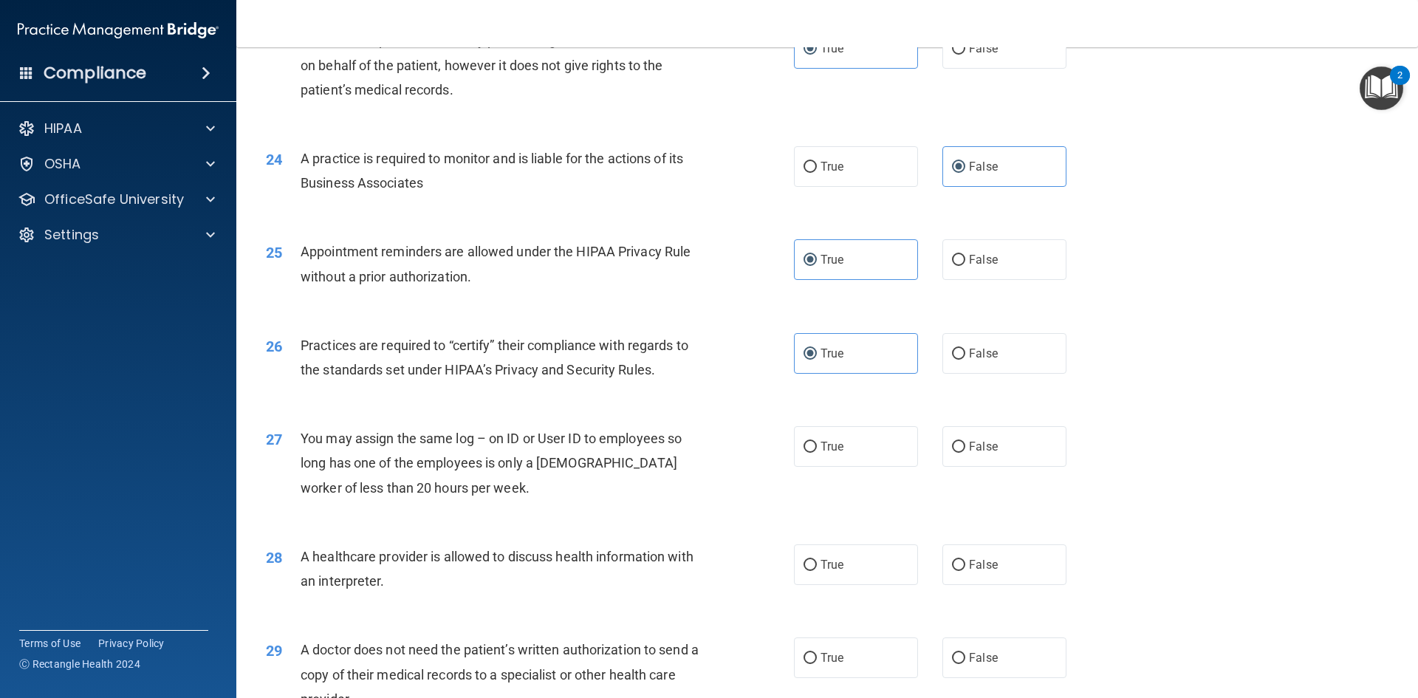
click at [810, 468] on div "27 You may assign the same log – on ID or User ID to employees so long has one …" at bounding box center [530, 466] width 573 height 81
click at [817, 529] on div "28 A healthcare provider is allowed to discuss health information with an inter…" at bounding box center [827, 572] width 1145 height 93
drag, startPoint x: 959, startPoint y: 449, endPoint x: 923, endPoint y: 496, distance: 59.0
click at [963, 449] on label "False" at bounding box center [1005, 446] width 124 height 41
click at [963, 449] on input "False" at bounding box center [958, 447] width 13 height 11
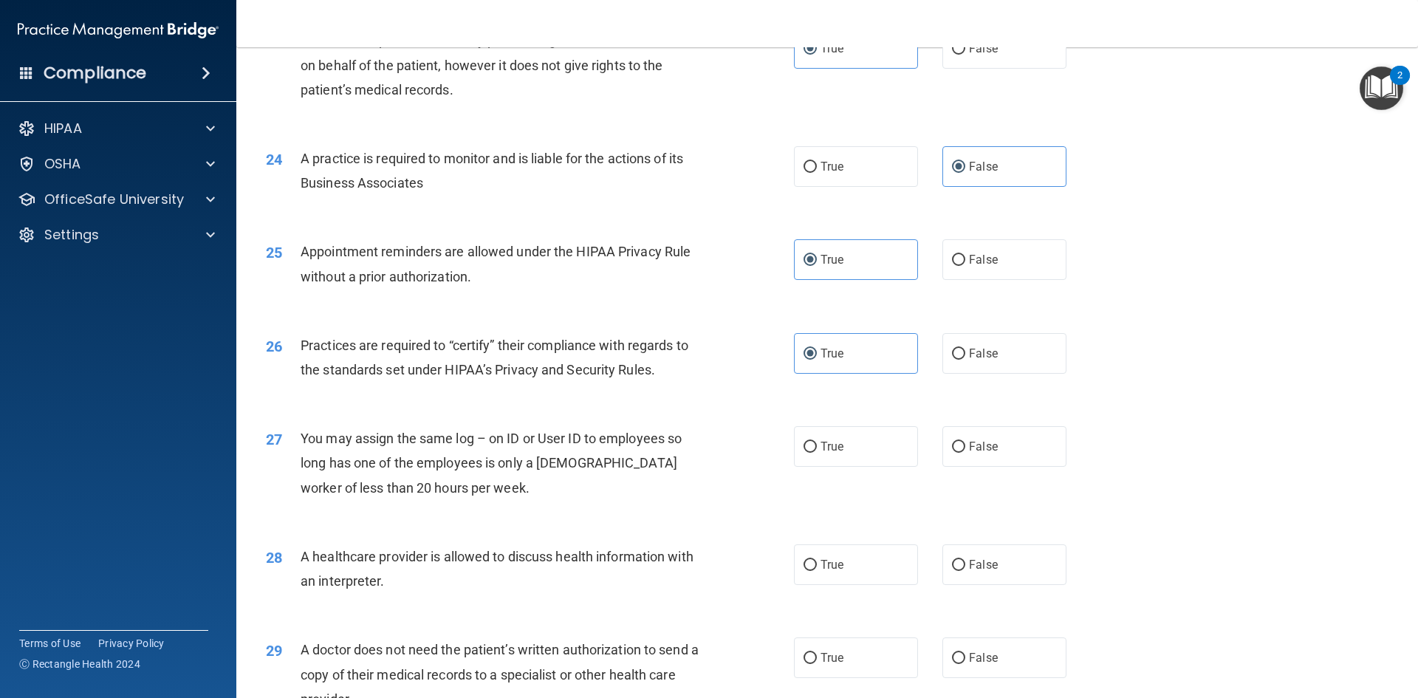
radio input "true"
click at [853, 560] on label "True" at bounding box center [856, 564] width 124 height 41
click at [817, 560] on input "True" at bounding box center [810, 565] width 13 height 11
radio input "true"
click at [985, 561] on span "False" at bounding box center [983, 565] width 29 height 14
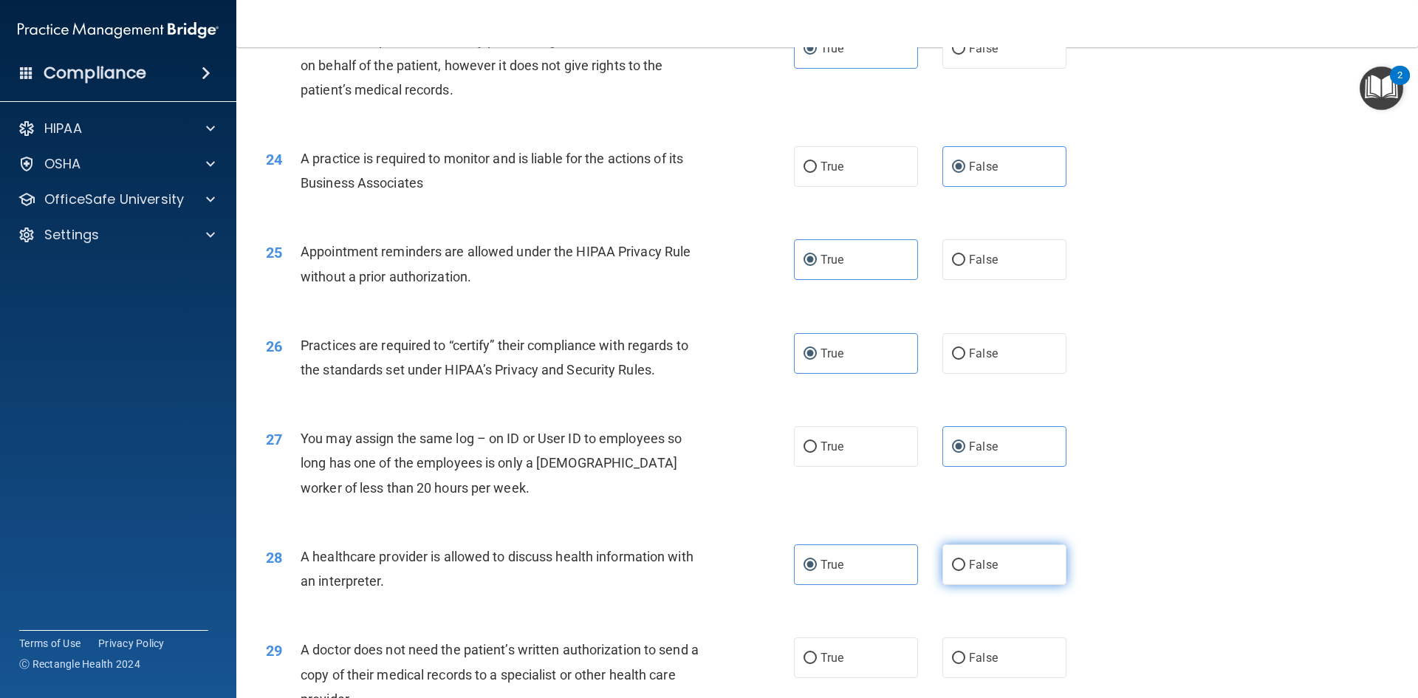
click at [966, 561] on input "False" at bounding box center [958, 565] width 13 height 11
radio input "true"
radio input "false"
click at [803, 643] on label "True" at bounding box center [856, 658] width 124 height 41
click at [804, 653] on input "True" at bounding box center [810, 658] width 13 height 11
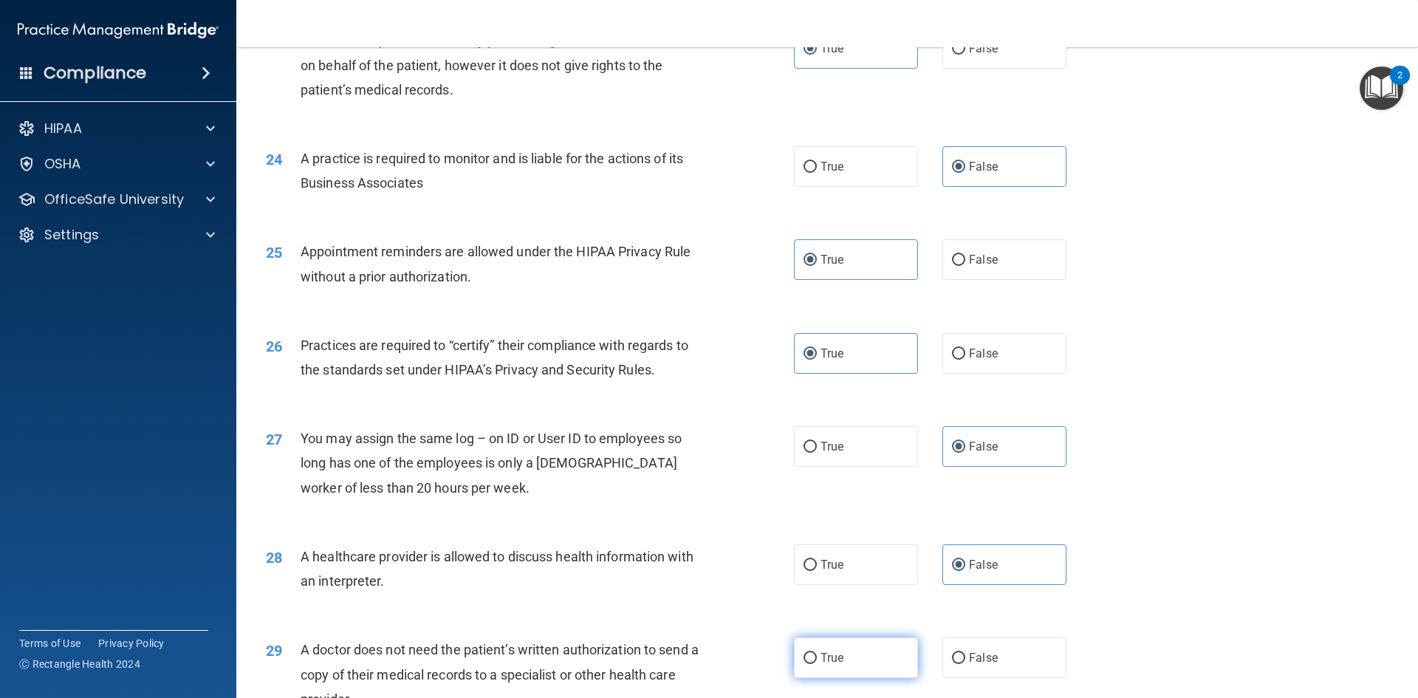
radio input "true"
click at [976, 669] on label "False" at bounding box center [1005, 658] width 124 height 41
click at [966, 664] on input "False" at bounding box center [958, 658] width 13 height 11
radio input "true"
radio input "false"
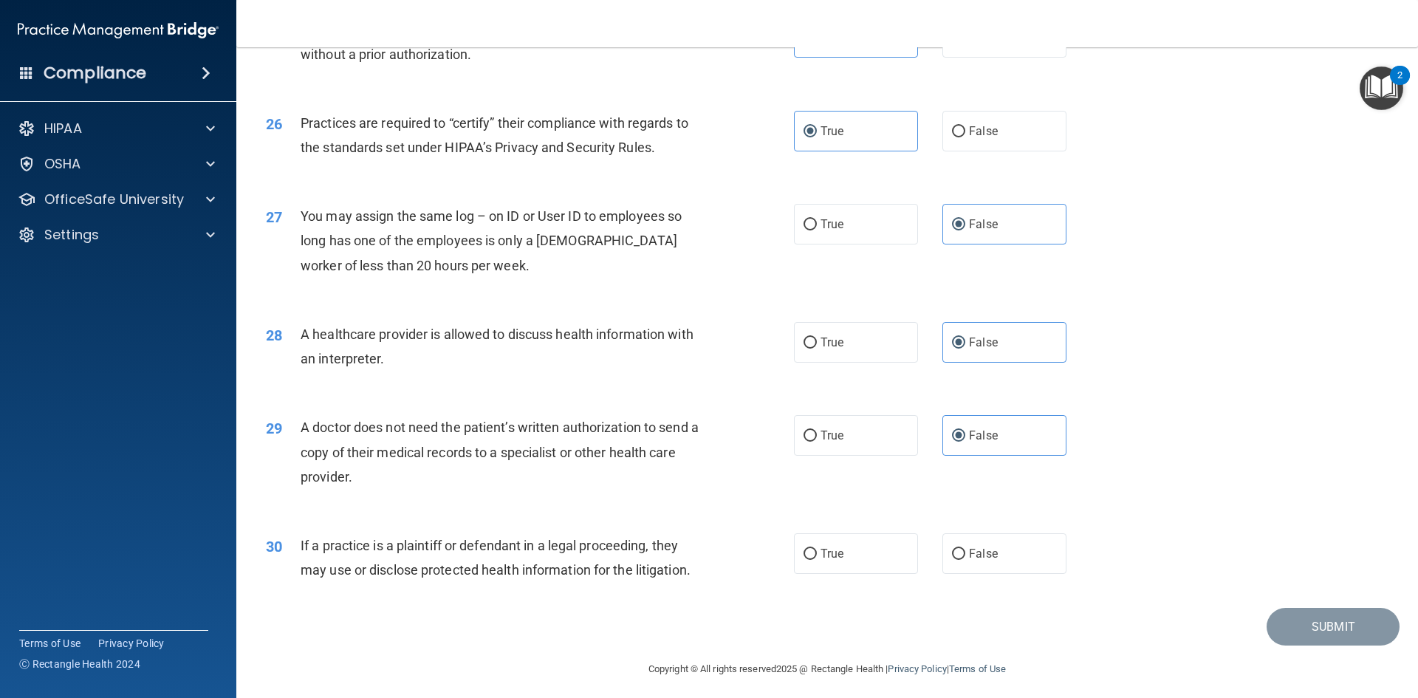
scroll to position [2741, 0]
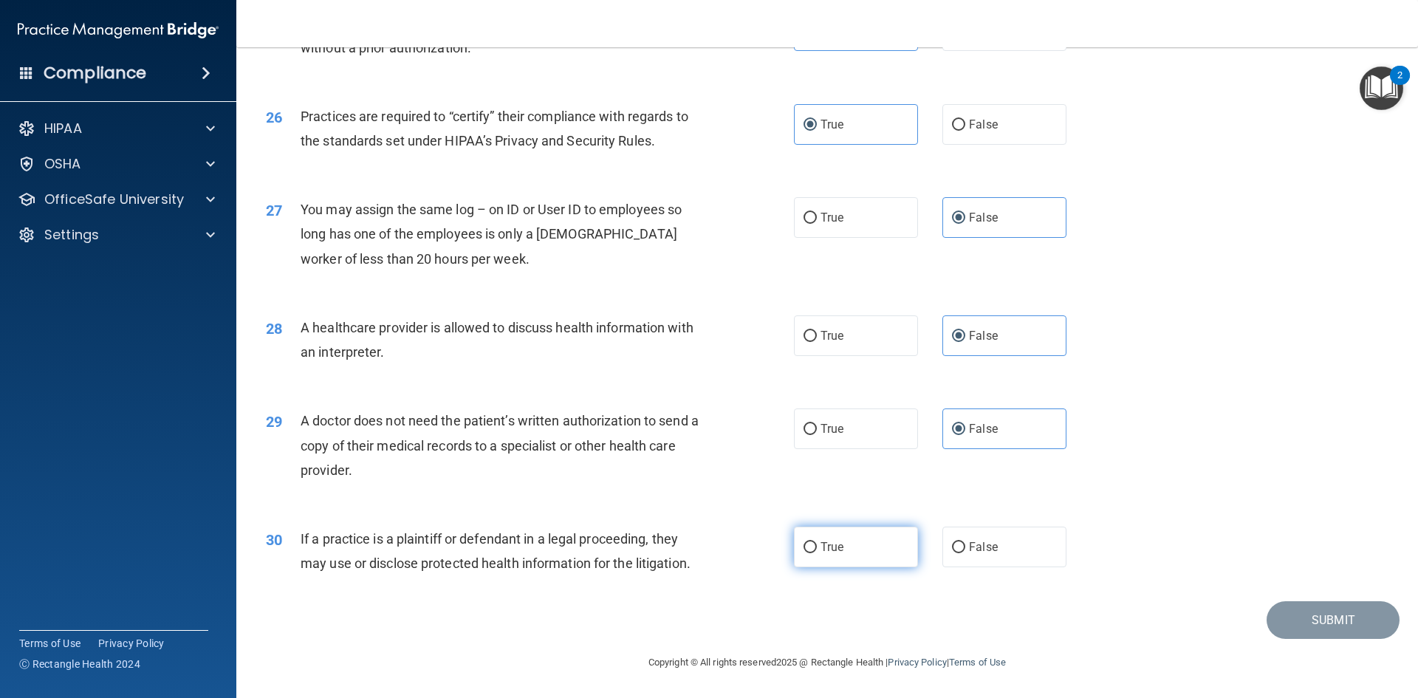
click at [850, 542] on label "True" at bounding box center [856, 547] width 124 height 41
click at [817, 542] on input "True" at bounding box center [810, 547] width 13 height 11
radio input "true"
click at [1343, 629] on button "Submit" at bounding box center [1333, 620] width 133 height 38
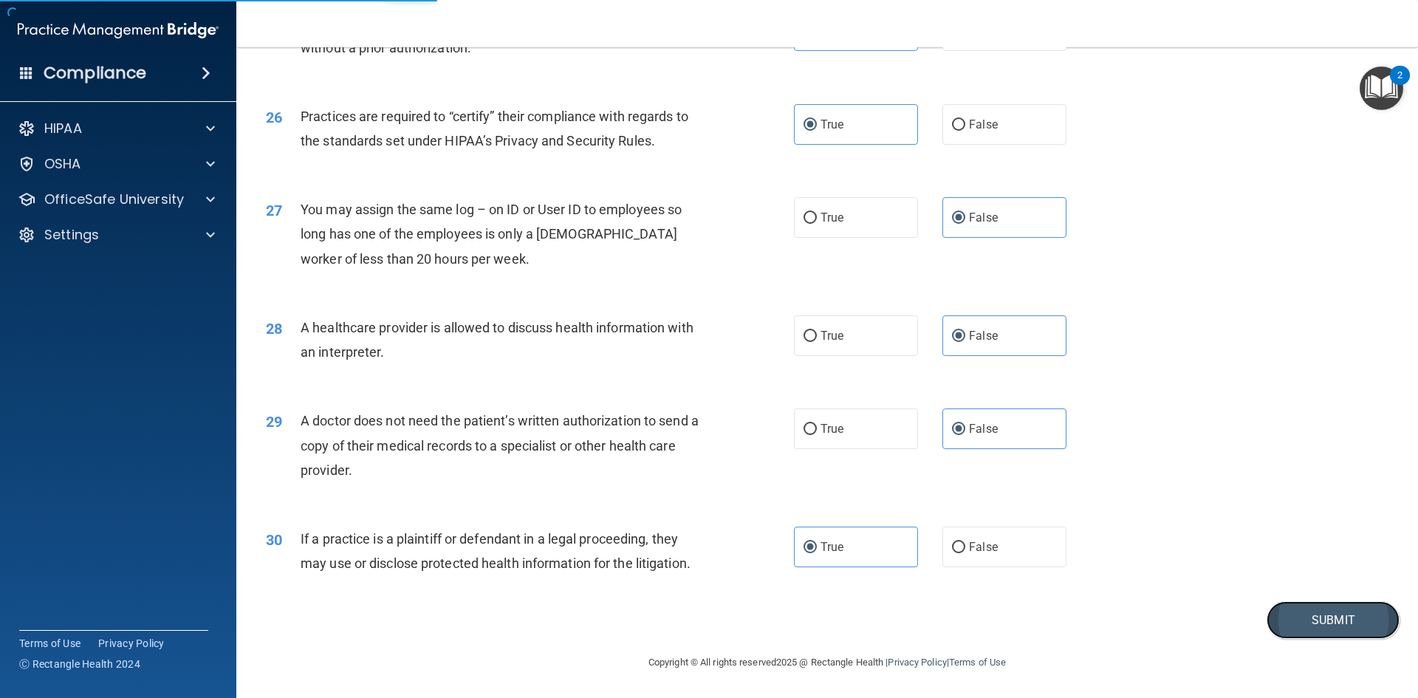
click at [1330, 625] on button "Submit" at bounding box center [1333, 620] width 133 height 38
click at [1330, 618] on button "Submit" at bounding box center [1333, 620] width 133 height 38
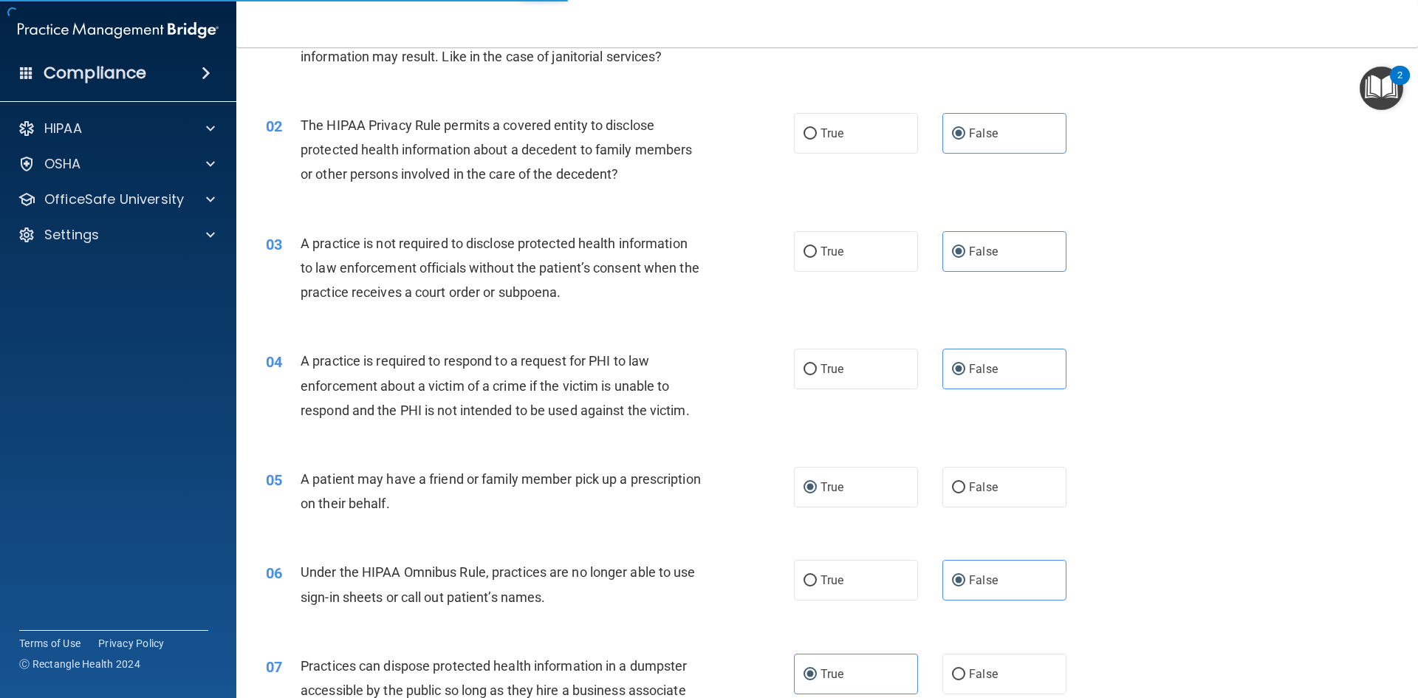
scroll to position [0, 0]
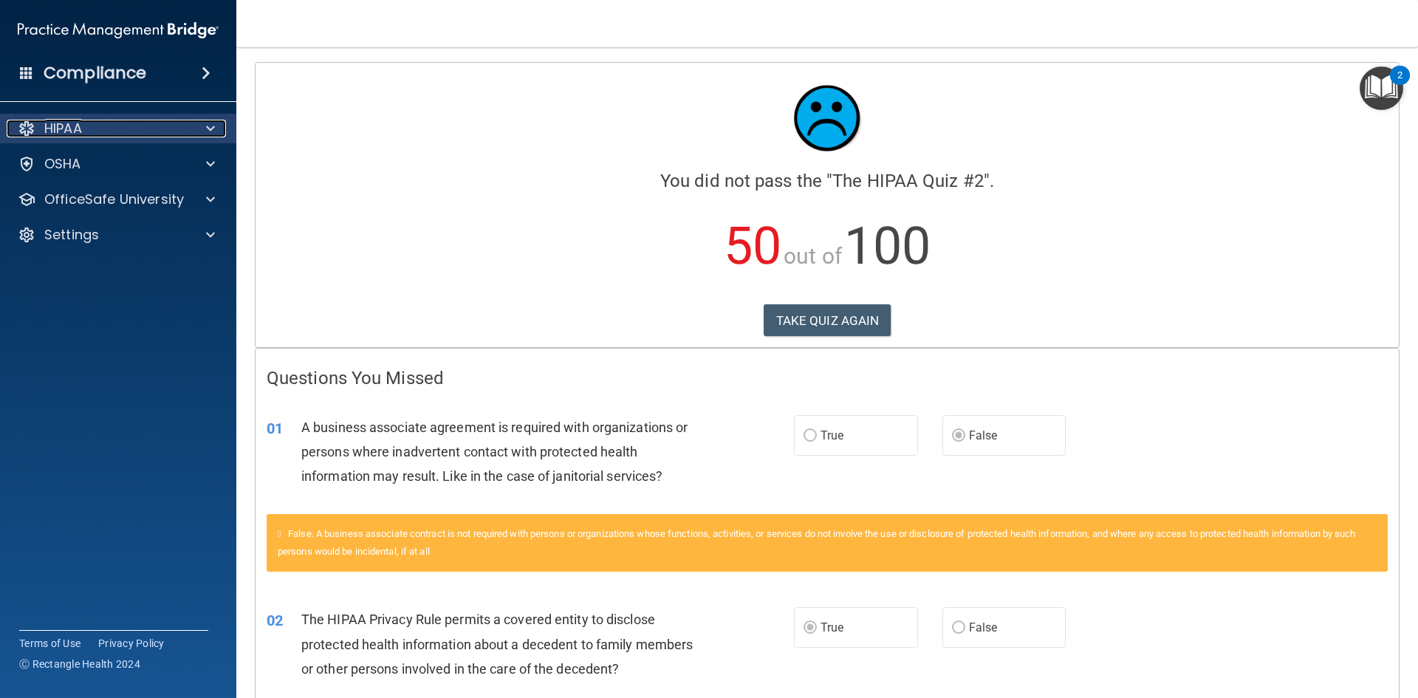
click at [39, 130] on div "HIPAA" at bounding box center [98, 129] width 183 height 18
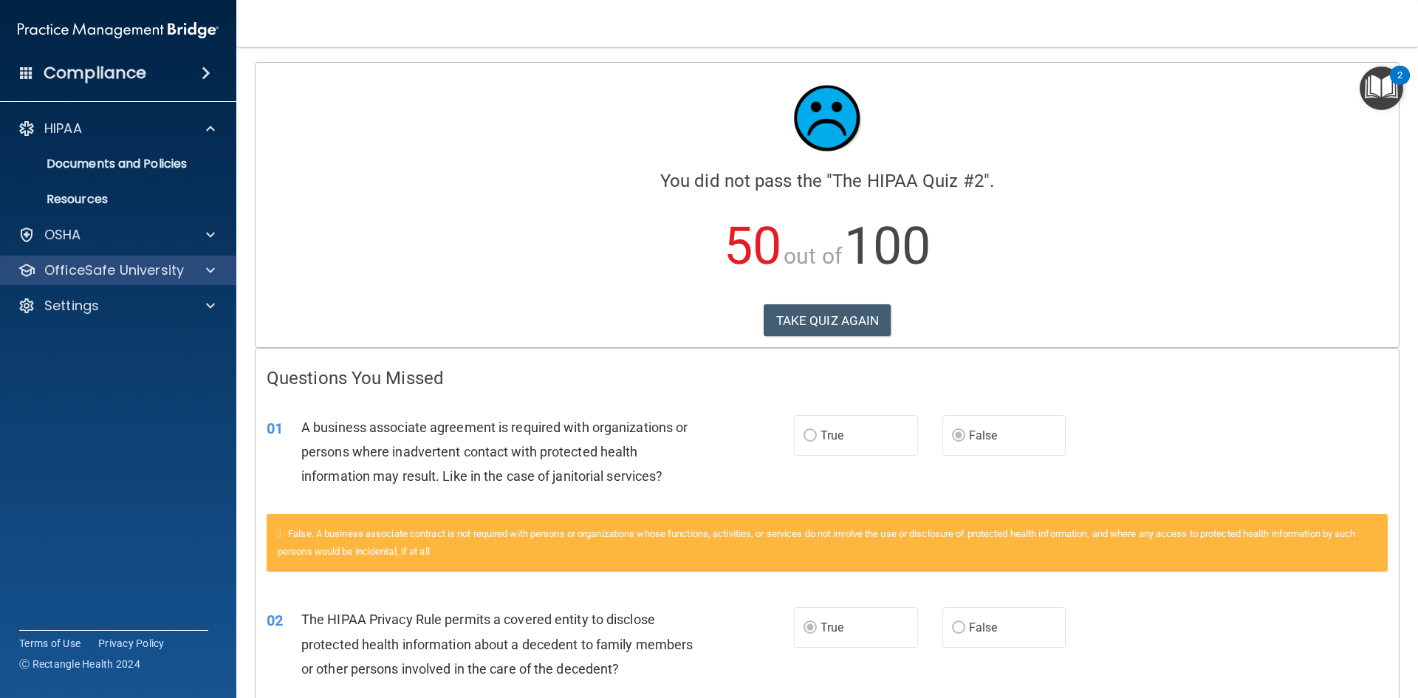
click at [64, 280] on div "OfficeSafe University" at bounding box center [118, 271] width 237 height 30
click at [163, 280] on div "OfficeSafe University" at bounding box center [118, 271] width 237 height 30
click at [193, 271] on div at bounding box center [208, 271] width 37 height 18
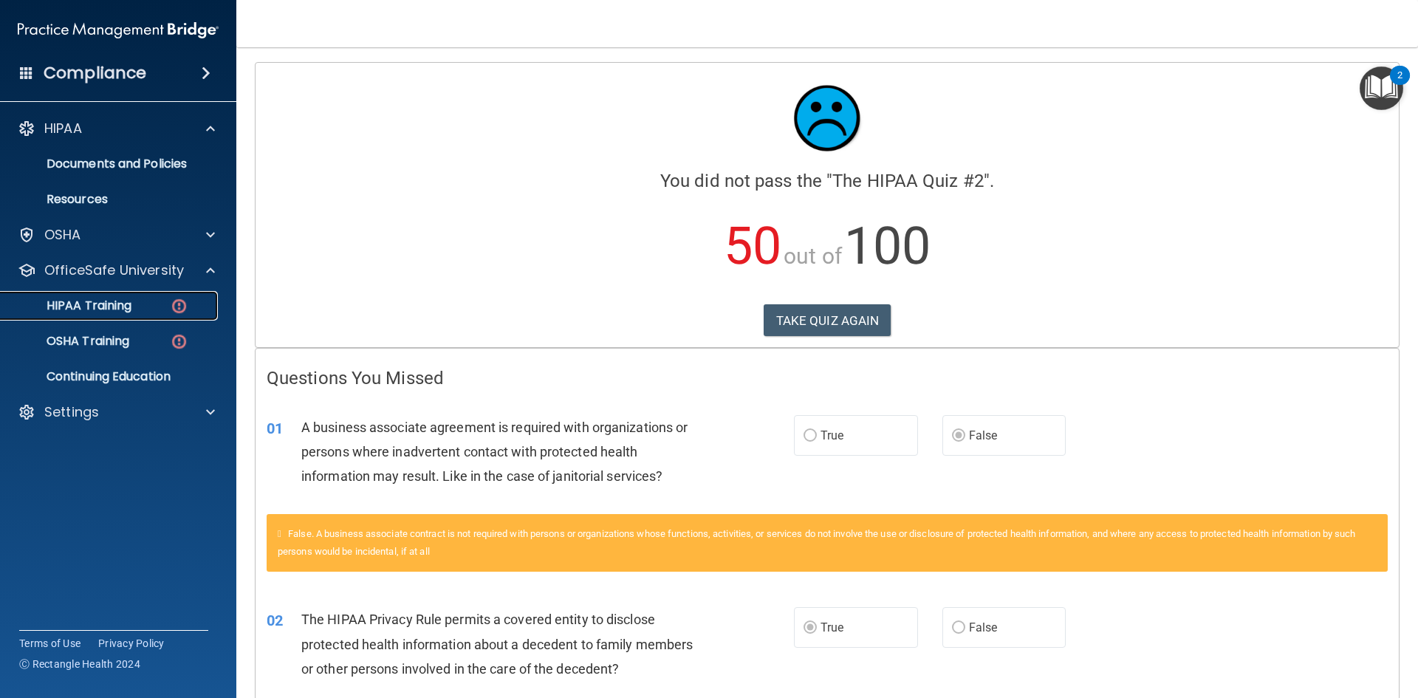
click at [186, 301] on img at bounding box center [179, 306] width 18 height 18
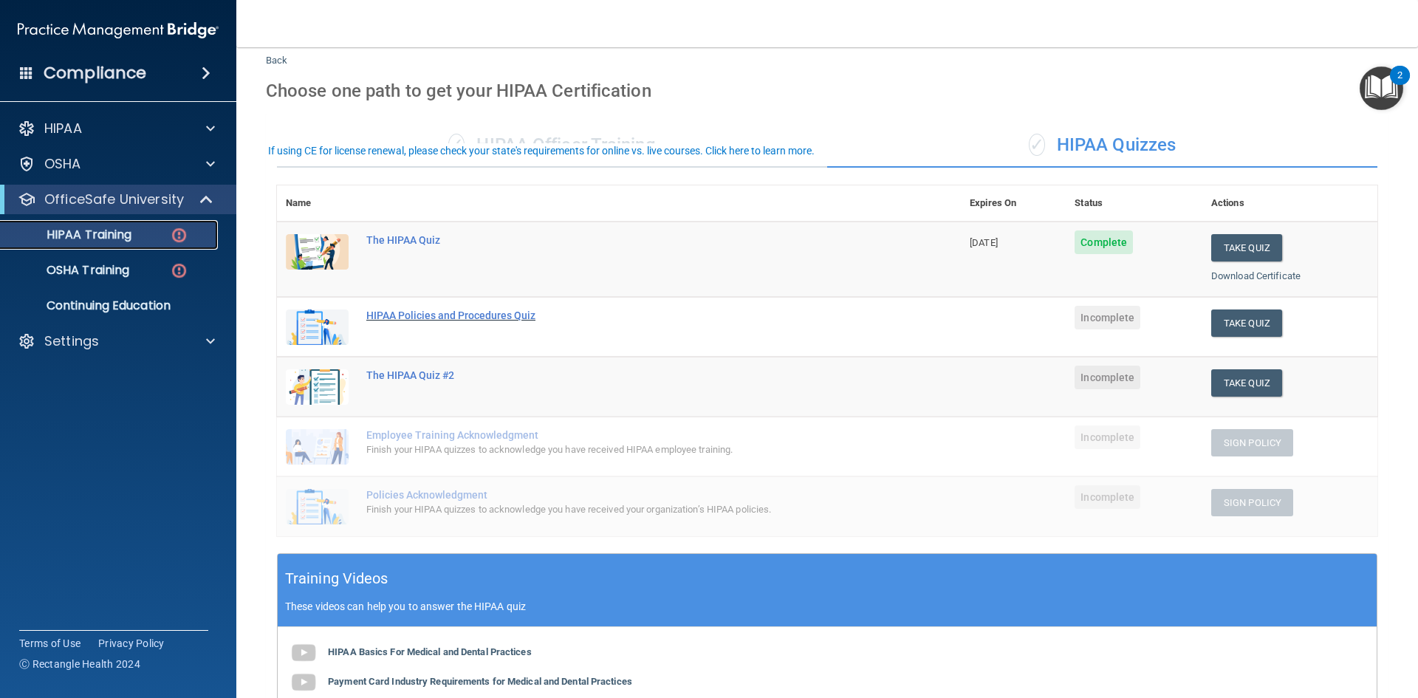
scroll to position [74, 0]
